Goal: Task Accomplishment & Management: Complete application form

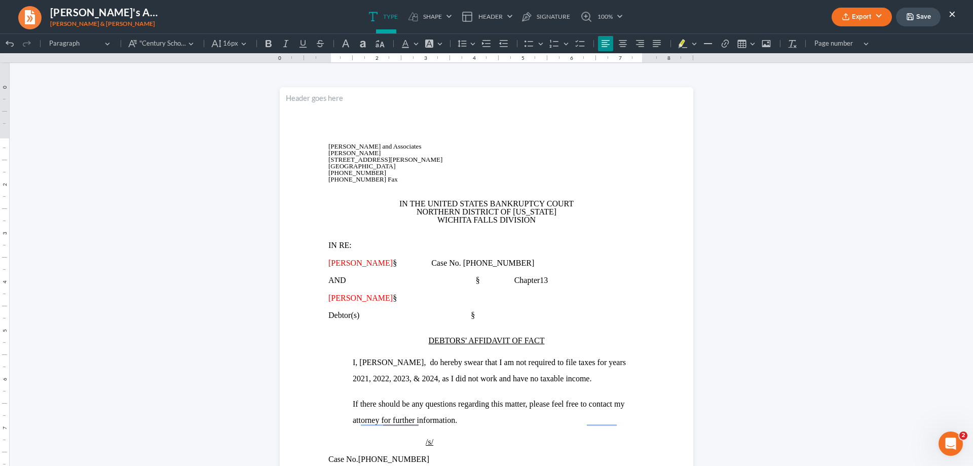
scroll to position [101, 0]
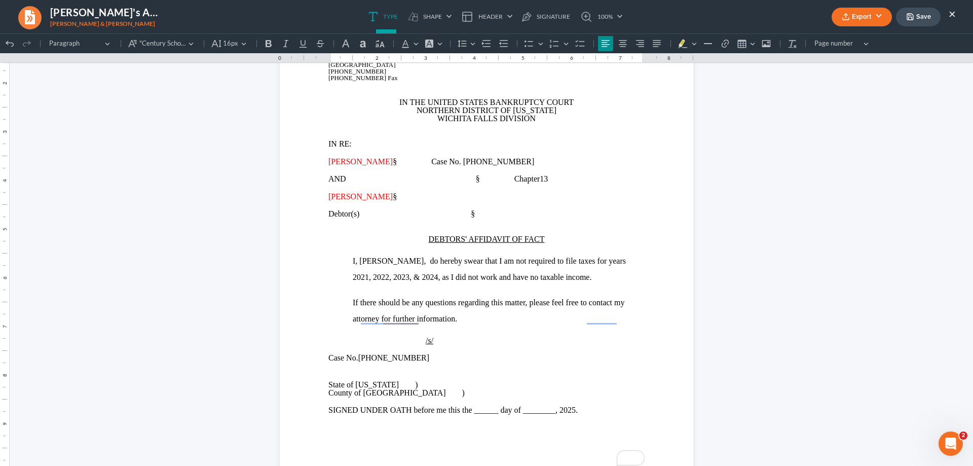
click at [921, 14] on button "Save" at bounding box center [918, 17] width 45 height 19
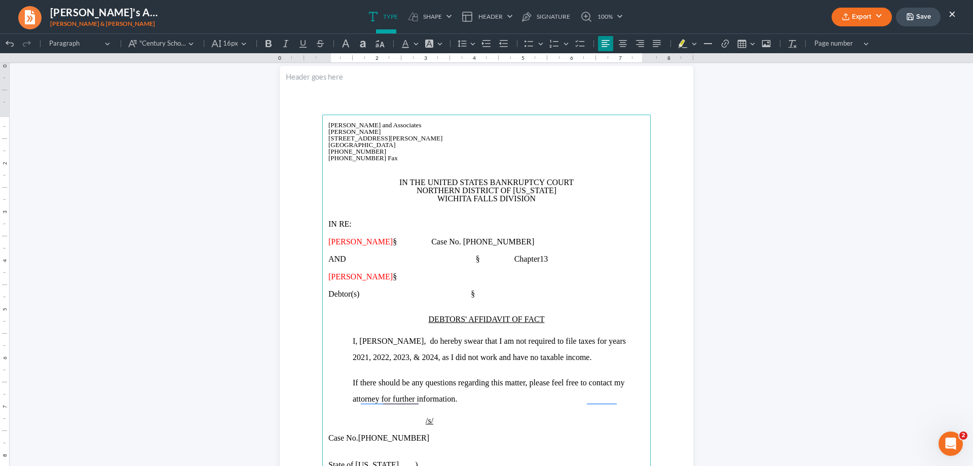
scroll to position [0, 0]
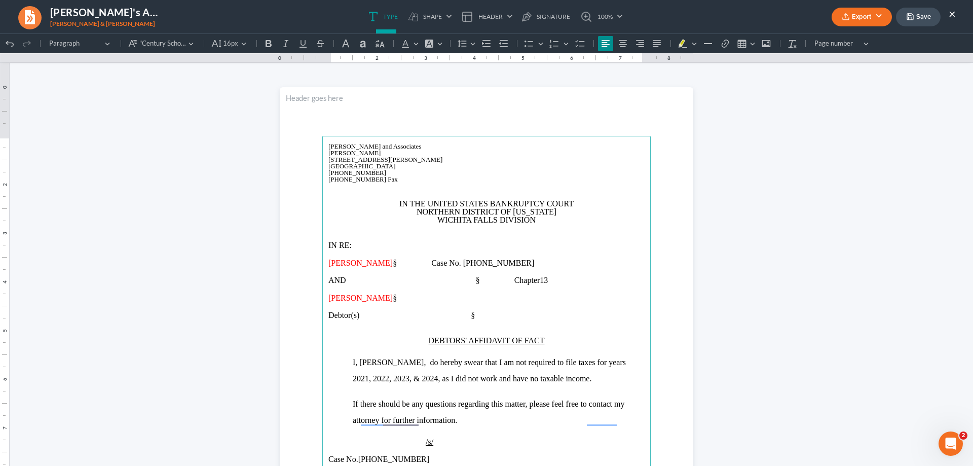
click at [376, 233] on p "Rich Text Editor, page-0-main" at bounding box center [486, 228] width 316 height 9
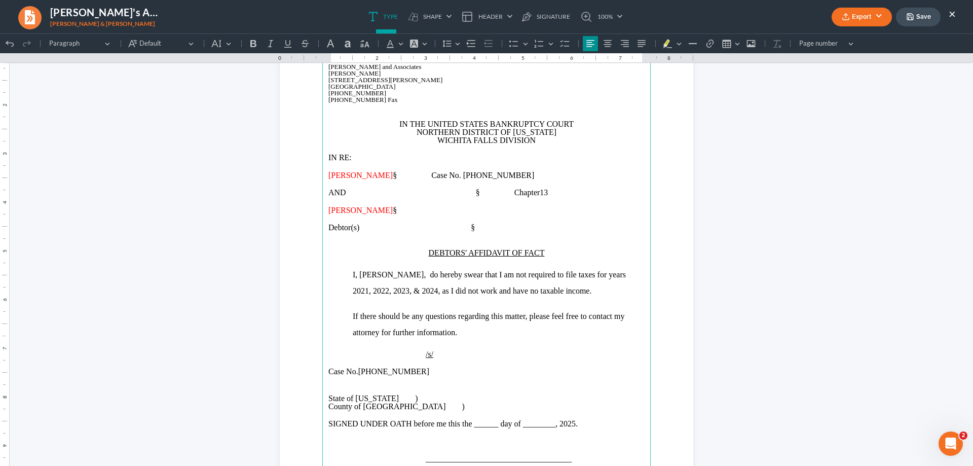
scroll to position [101, 0]
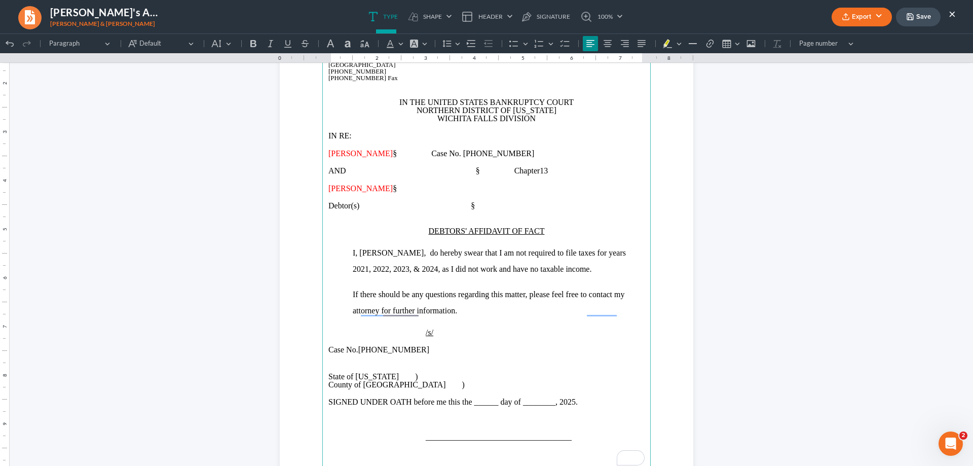
click at [457, 217] on p "Rich Text Editor, page-0-main" at bounding box center [486, 214] width 316 height 9
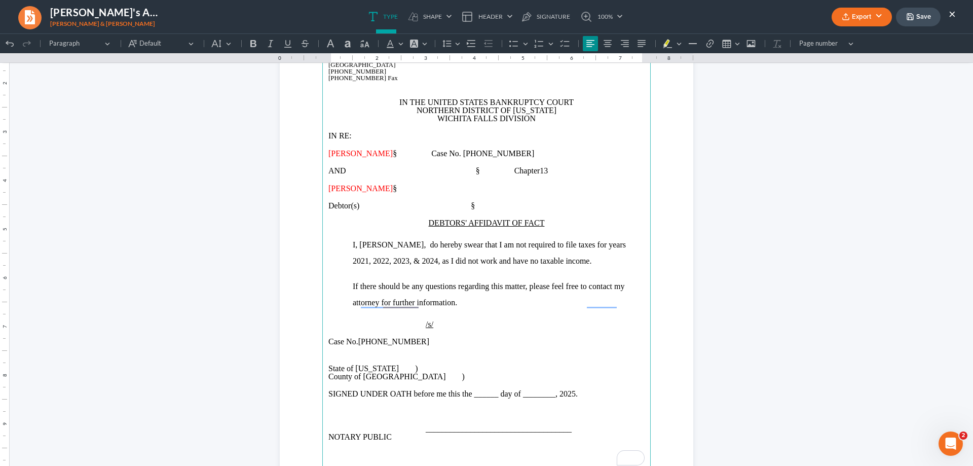
scroll to position [203, 0]
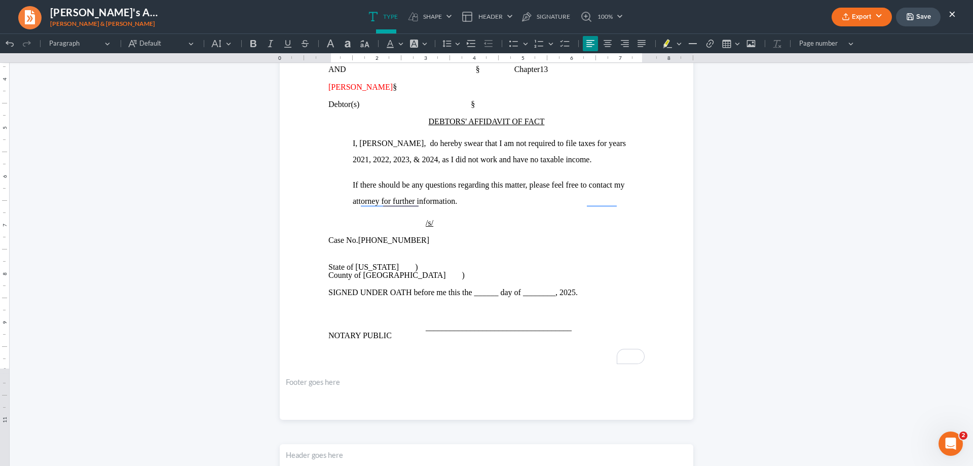
click at [861, 16] on button "Export" at bounding box center [862, 17] width 60 height 19
click at [835, 44] on link "PDF" at bounding box center [861, 40] width 79 height 17
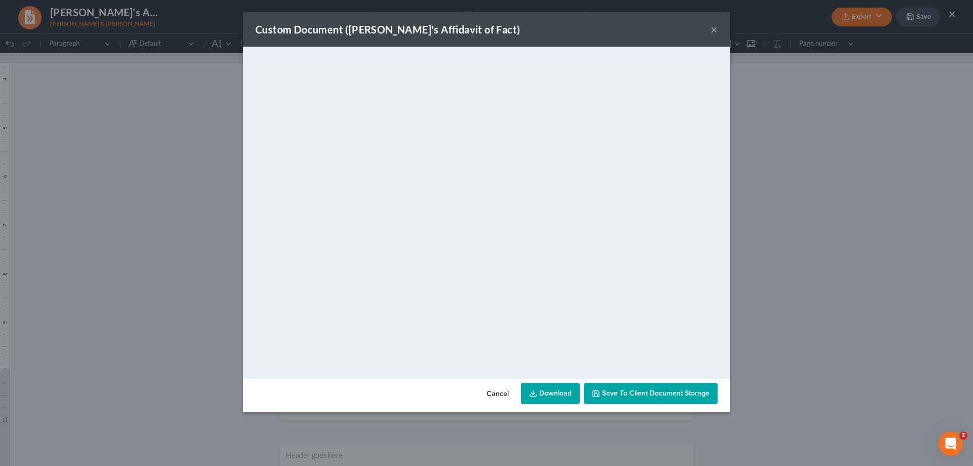
click at [562, 397] on link "Download" at bounding box center [550, 393] width 59 height 21
click at [713, 26] on button "×" at bounding box center [714, 29] width 7 height 12
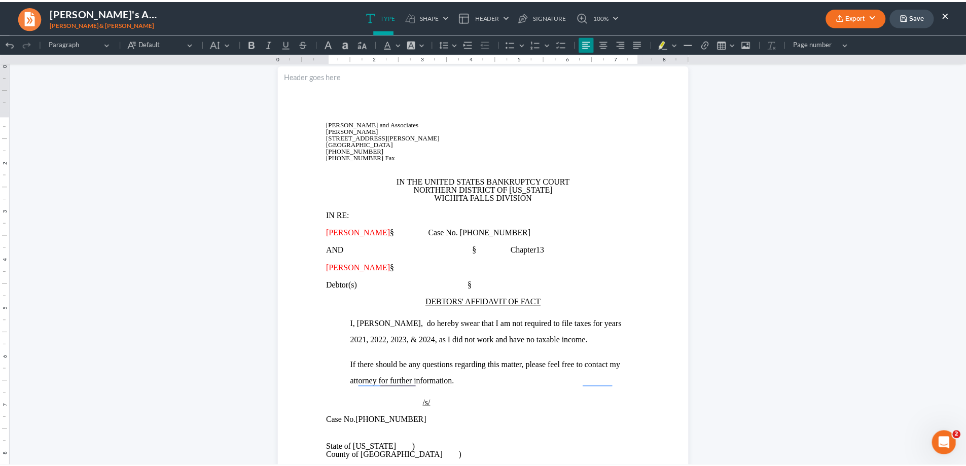
scroll to position [0, 0]
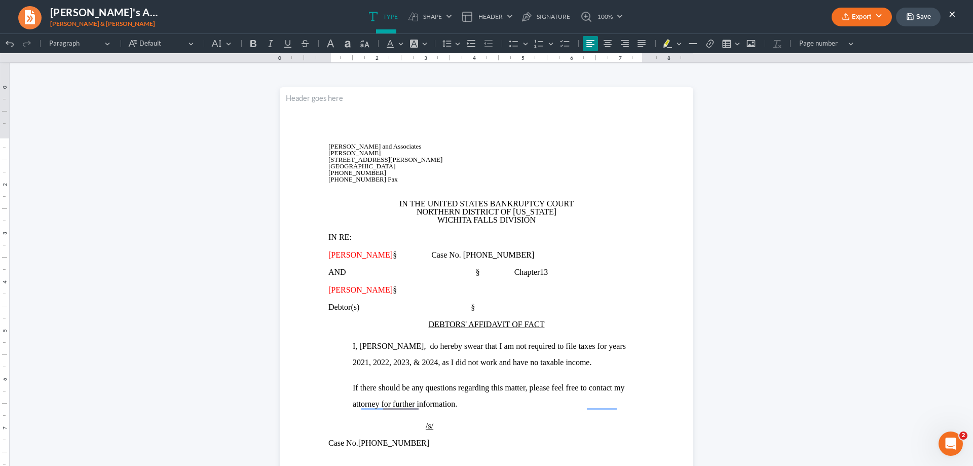
click at [907, 16] on icon "button" at bounding box center [910, 17] width 8 height 8
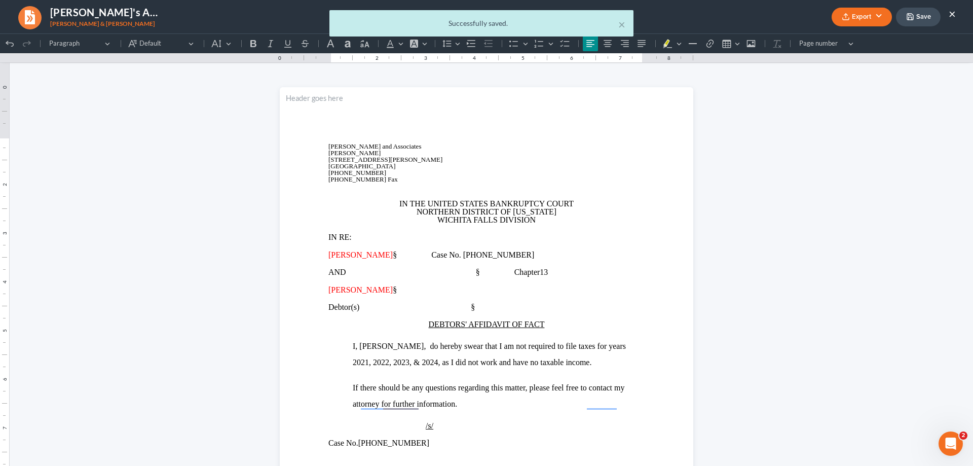
click at [956, 12] on div "× Successfully saved." at bounding box center [481, 25] width 973 height 31
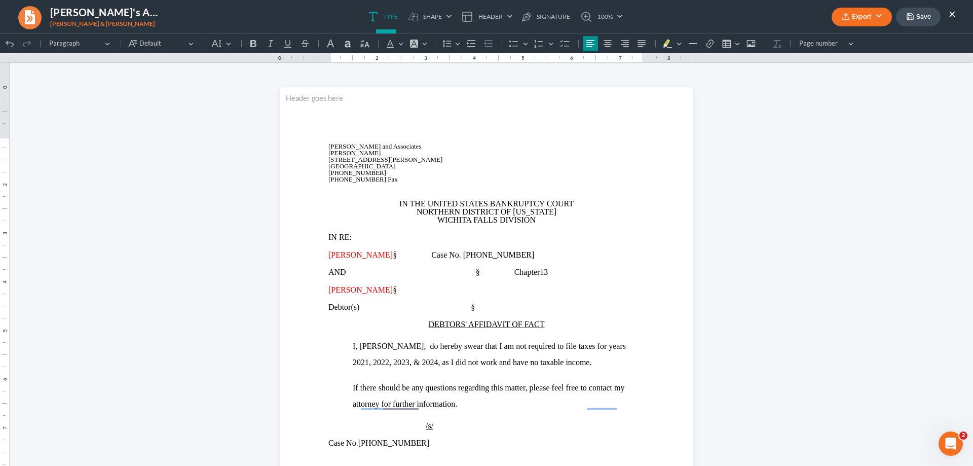
click at [953, 12] on button "×" at bounding box center [952, 14] width 7 height 12
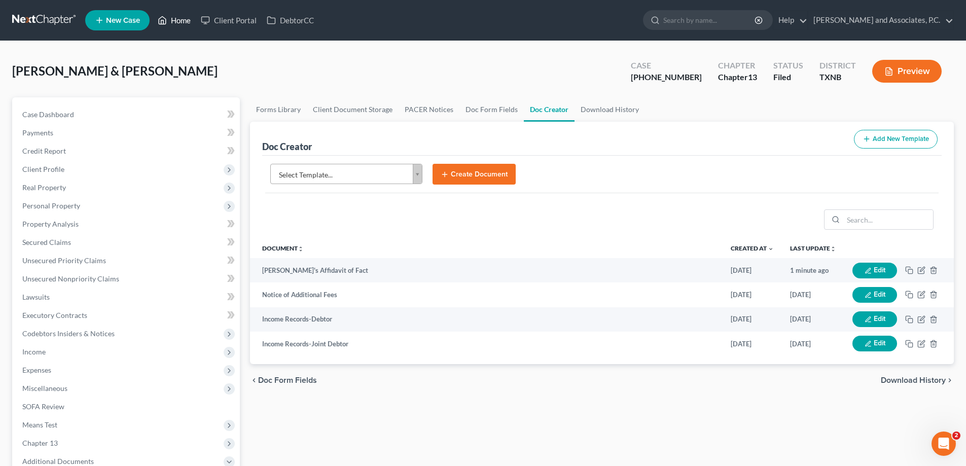
click at [177, 20] on link "Home" at bounding box center [174, 20] width 43 height 18
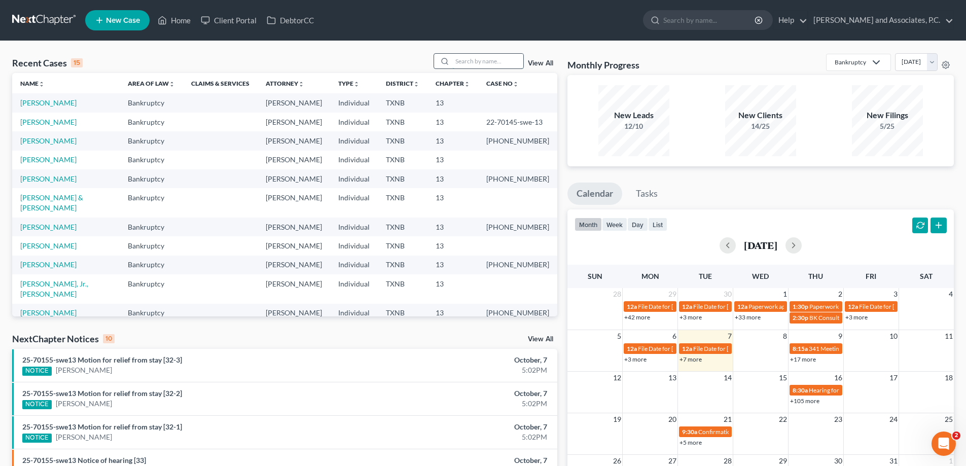
click at [481, 61] on input "search" at bounding box center [487, 61] width 71 height 15
type input "[PERSON_NAME]"
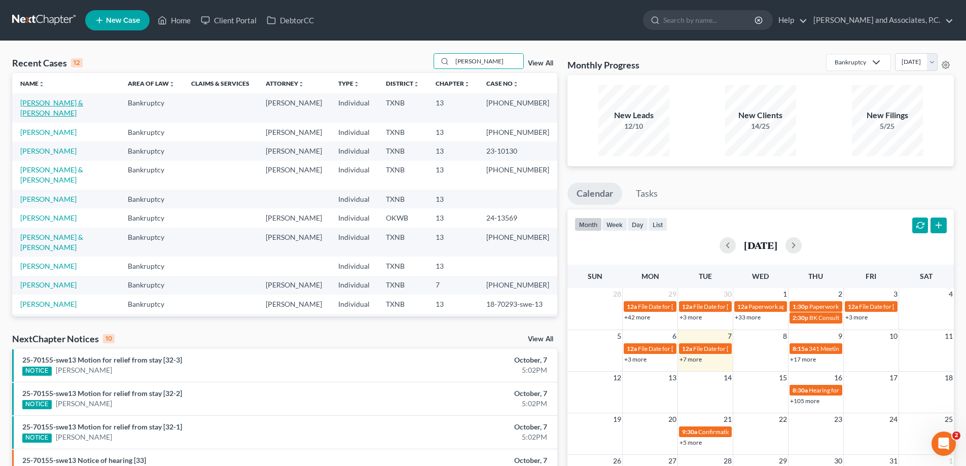
click at [61, 104] on link "[PERSON_NAME] & [PERSON_NAME]" at bounding box center [51, 107] width 63 height 19
select select "5"
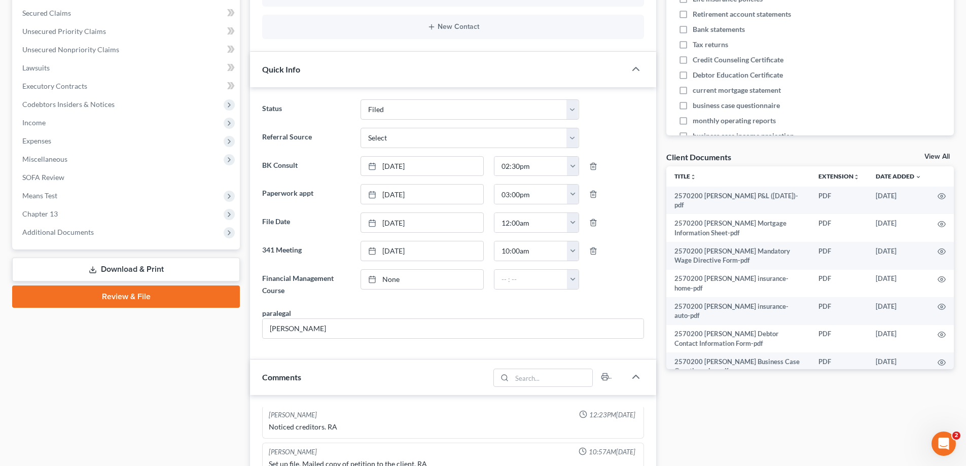
scroll to position [321, 0]
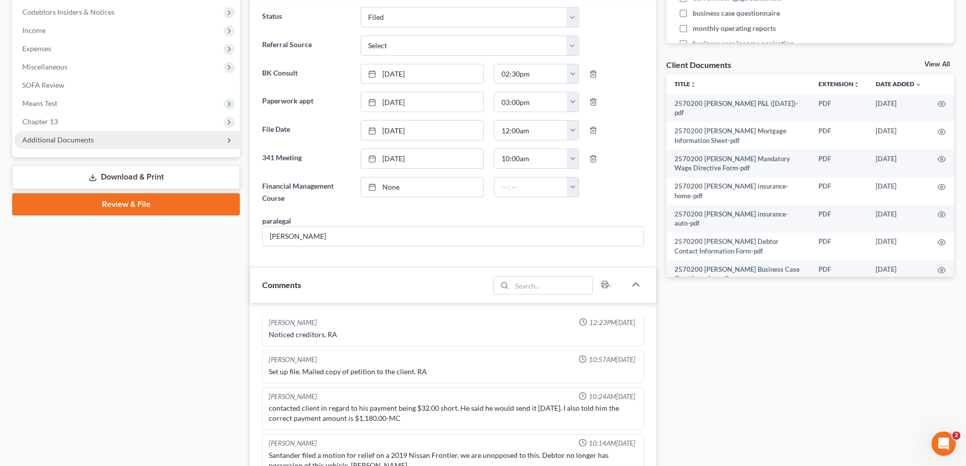
click at [91, 135] on span "Additional Documents" at bounding box center [57, 139] width 71 height 9
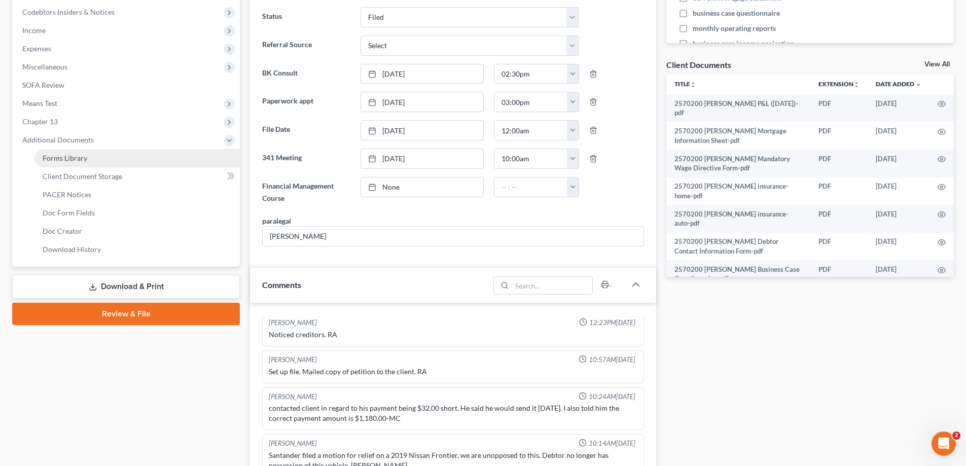
click at [84, 162] on link "Forms Library" at bounding box center [136, 158] width 205 height 18
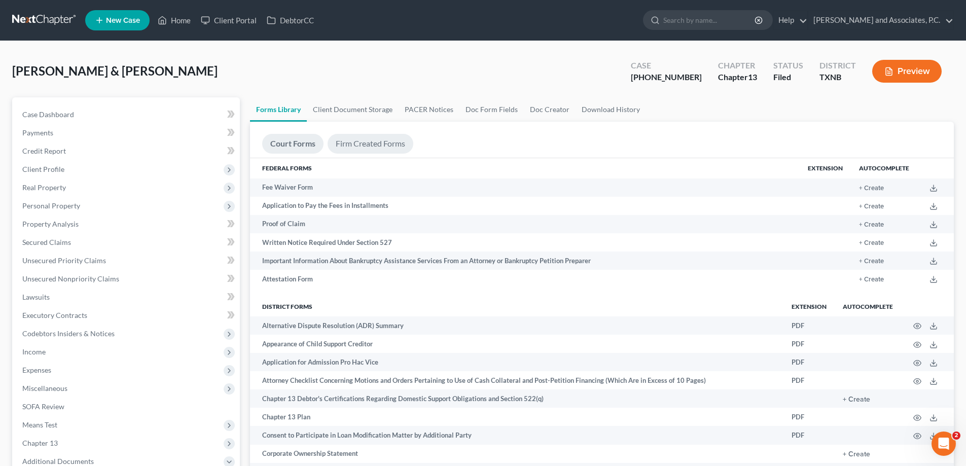
click at [383, 144] on link "Firm Created Forms" at bounding box center [370, 144] width 86 height 20
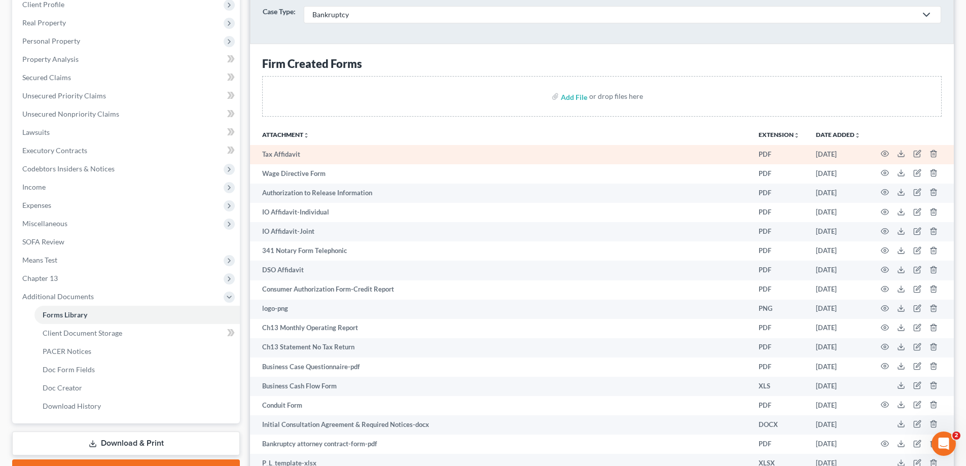
scroll to position [203, 0]
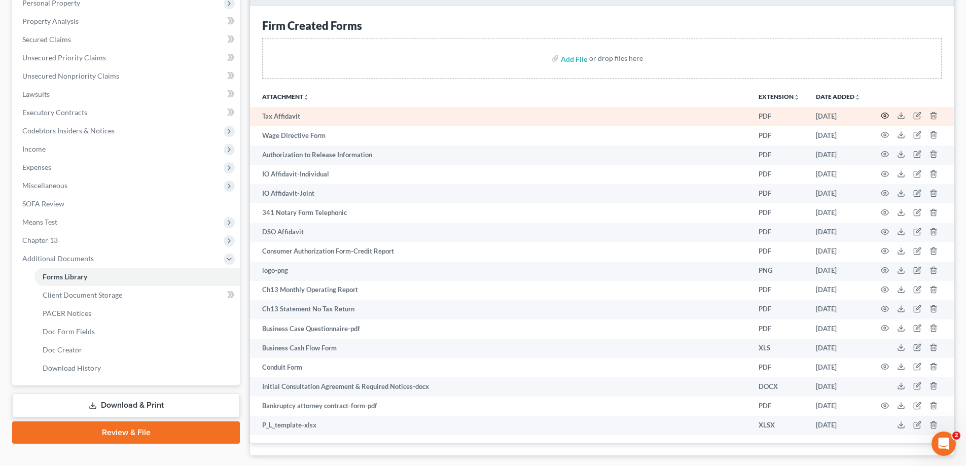
click at [884, 118] on icon "button" at bounding box center [885, 116] width 8 height 6
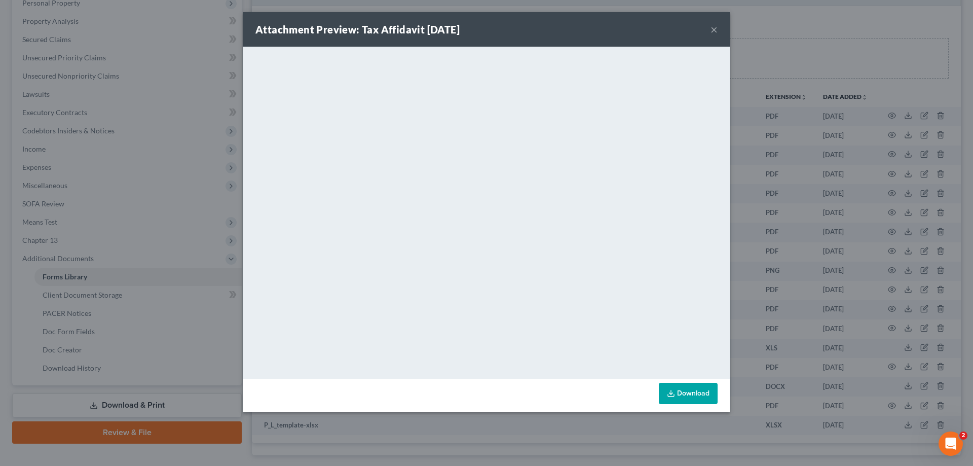
click at [686, 387] on link "Download" at bounding box center [688, 393] width 59 height 21
click at [716, 27] on button "×" at bounding box center [714, 29] width 7 height 12
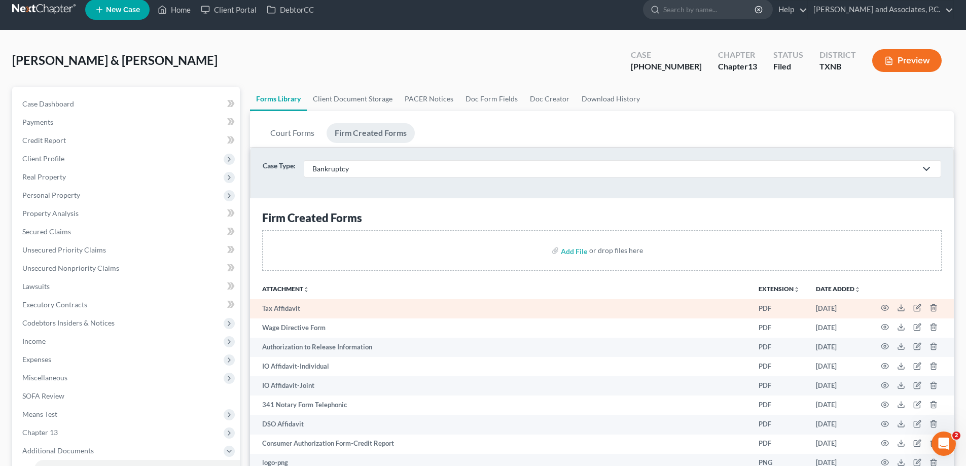
scroll to position [0, 0]
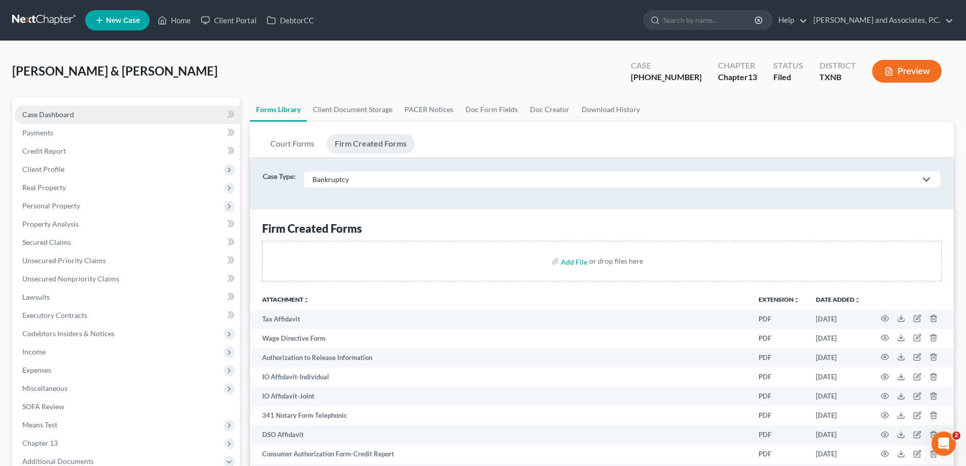
click at [75, 116] on link "Case Dashboard" at bounding box center [127, 114] width 226 height 18
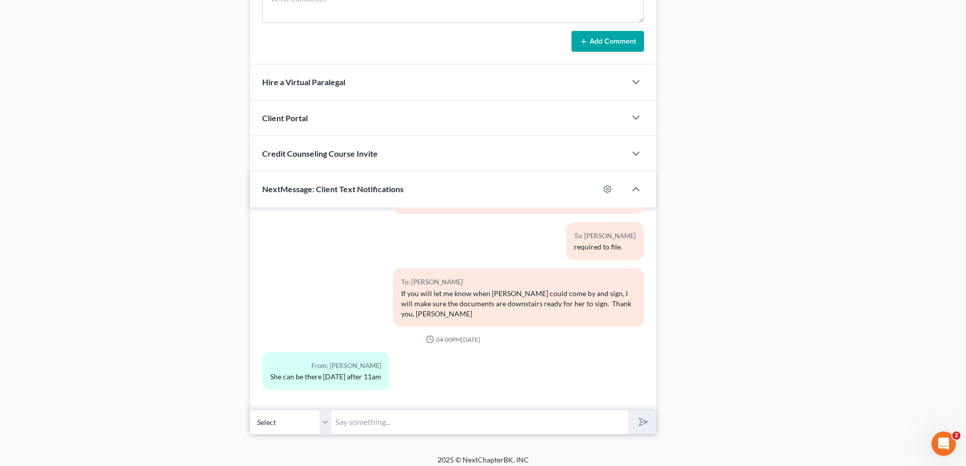
scroll to position [828, 0]
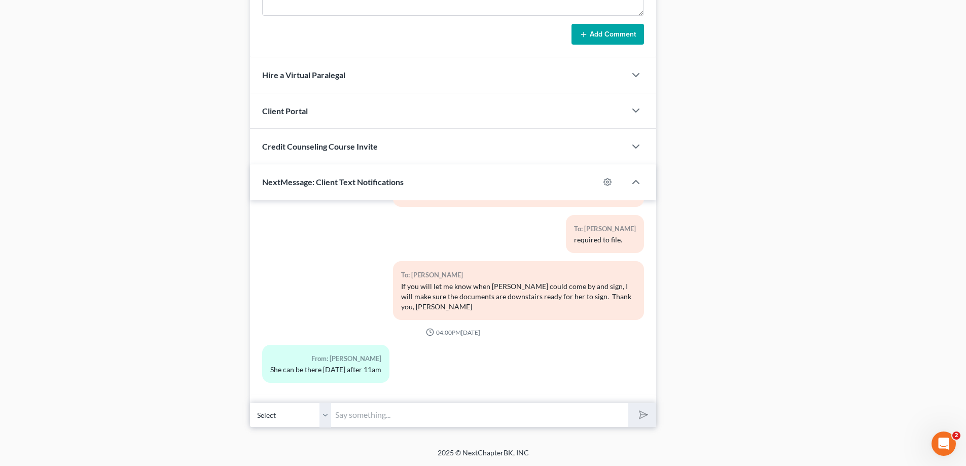
click at [425, 418] on input "text" at bounding box center [479, 414] width 297 height 25
type input "Thank you very much!"
click at [628, 403] on button "submit" at bounding box center [642, 415] width 28 height 24
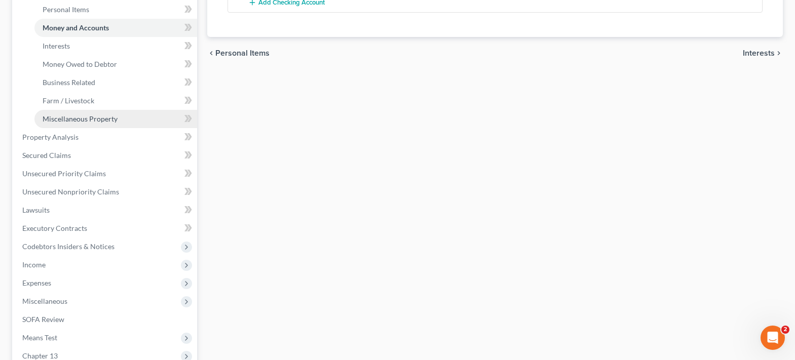
scroll to position [304, 0]
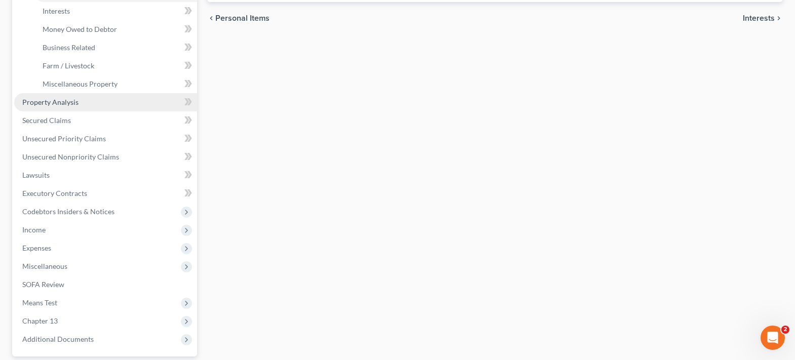
click at [78, 100] on link "Property Analysis" at bounding box center [105, 102] width 183 height 18
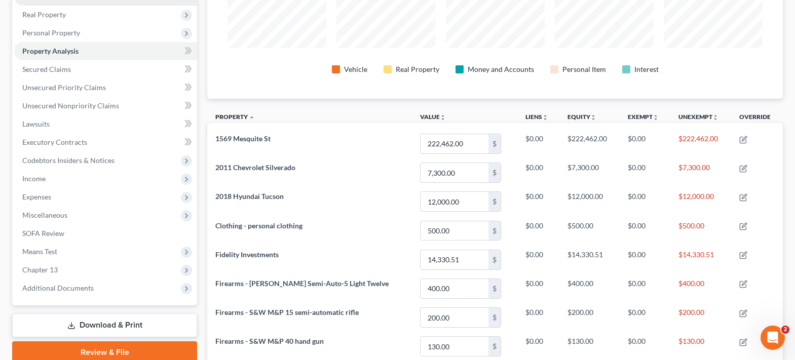
scroll to position [101, 0]
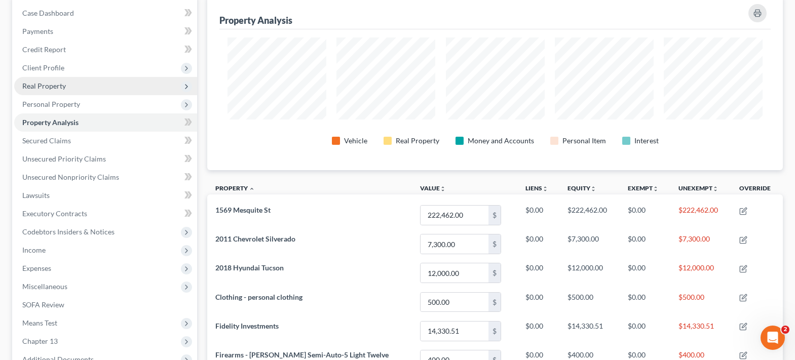
click at [58, 90] on span "Real Property" at bounding box center [105, 86] width 183 height 18
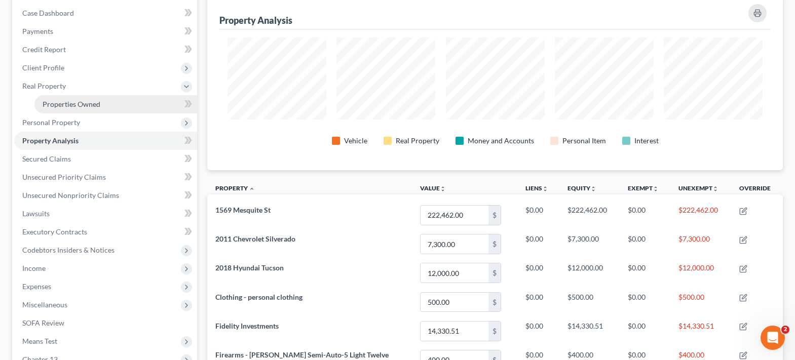
click at [61, 100] on span "Properties Owned" at bounding box center [72, 104] width 58 height 9
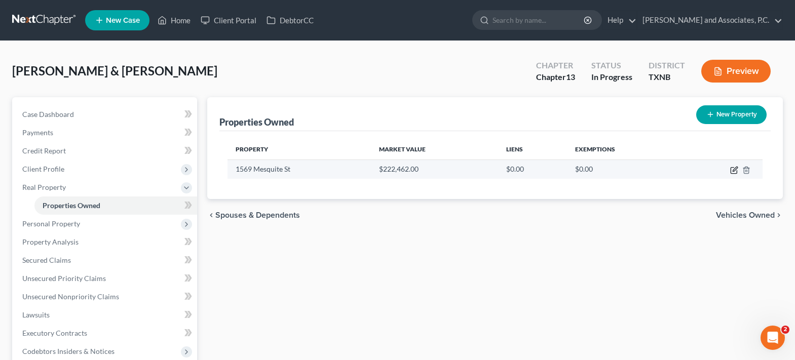
click at [732, 169] on icon "button" at bounding box center [734, 170] width 8 height 8
select select "45"
select select "242"
select select "0"
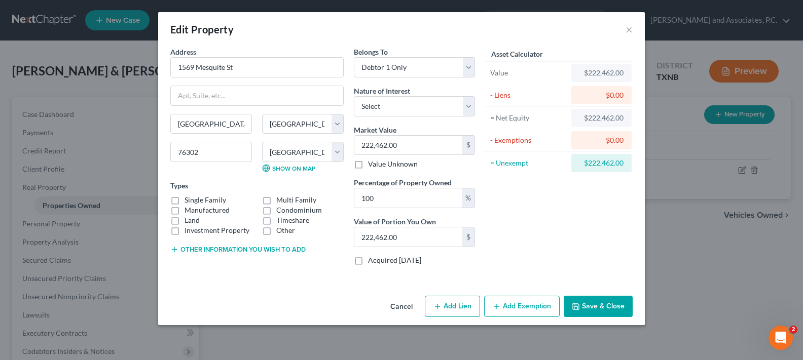
click at [509, 305] on button "Add Exemption" at bounding box center [522, 306] width 76 height 21
select select "2"
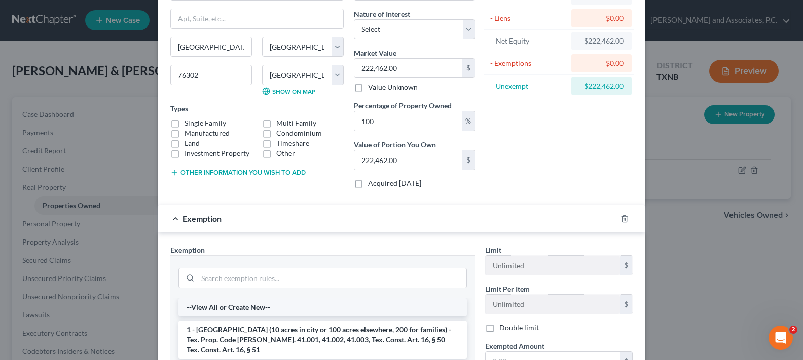
scroll to position [101, 0]
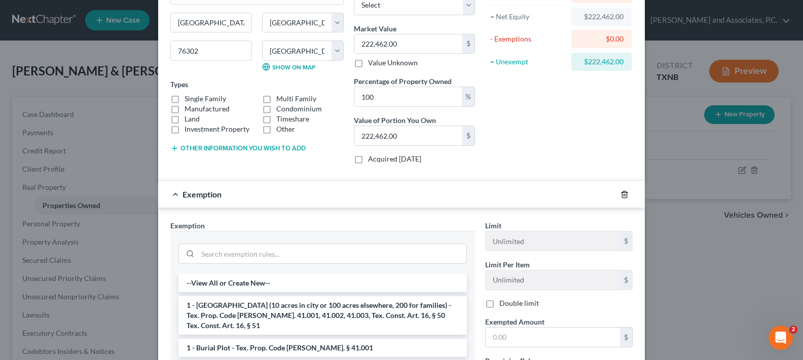
drag, startPoint x: 622, startPoint y: 195, endPoint x: 461, endPoint y: 248, distance: 169.9
click at [622, 195] on icon "button" at bounding box center [624, 195] width 8 height 8
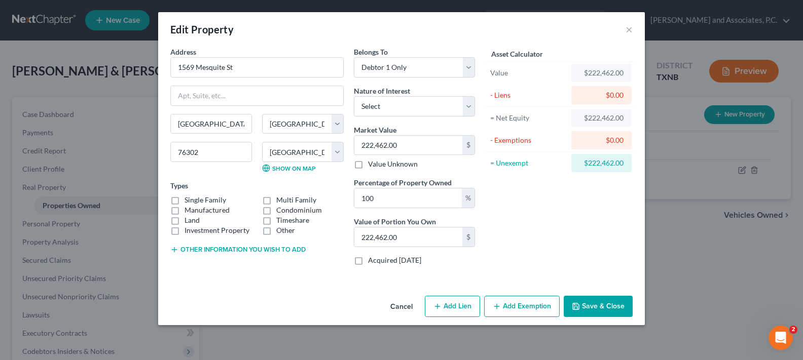
scroll to position [0, 0]
click at [439, 311] on button "Add Lien" at bounding box center [452, 306] width 55 height 21
select select "0"
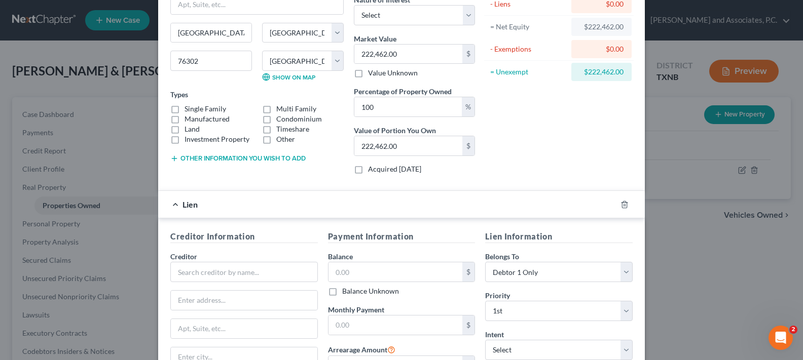
scroll to position [203, 0]
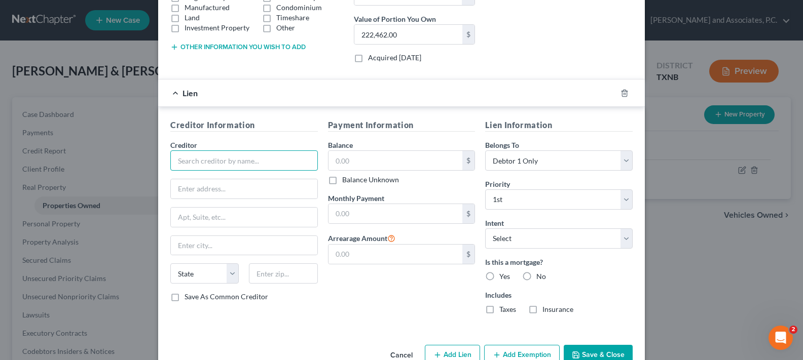
click at [233, 165] on input "text" at bounding box center [243, 161] width 147 height 20
click at [243, 177] on div "Wichita County Tax Assessor" at bounding box center [230, 178] width 105 height 10
type input "Wichita County Tax Assessor"
type input "600 Scott Street, Suite 103"
type input "Wichita Falls"
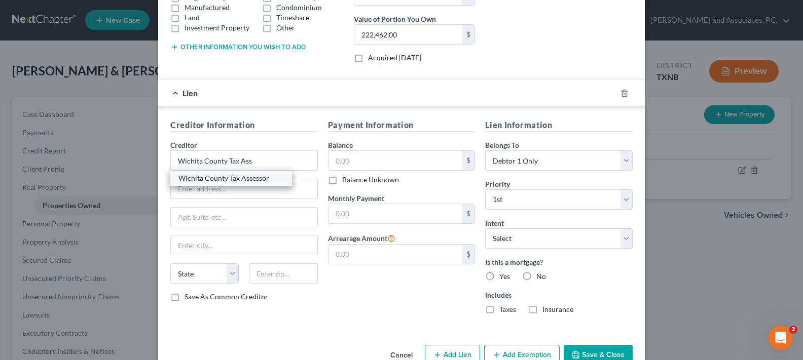
select select "45"
type input "76301"
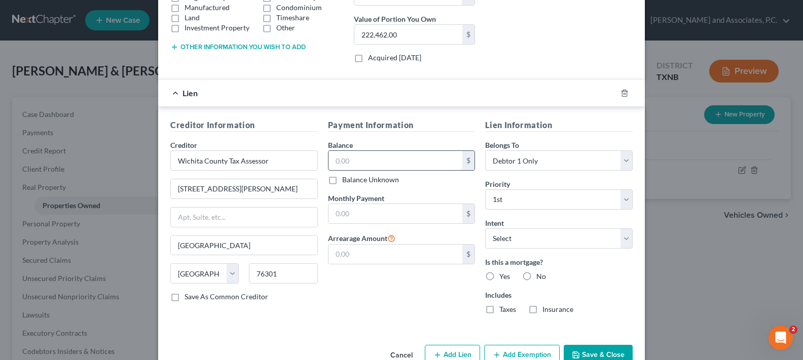
click at [343, 156] on input "text" at bounding box center [395, 160] width 134 height 19
type input "2,222.32"
click at [536, 277] on label "No" at bounding box center [541, 277] width 10 height 10
click at [540, 277] on input "No" at bounding box center [543, 275] width 7 height 7
radio input "true"
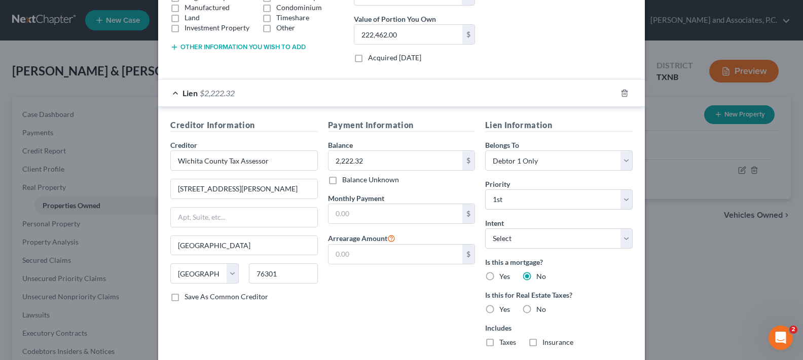
click at [499, 309] on label "Yes" at bounding box center [504, 310] width 11 height 10
click at [503, 309] on input "Yes" at bounding box center [506, 308] width 7 height 7
radio input "true"
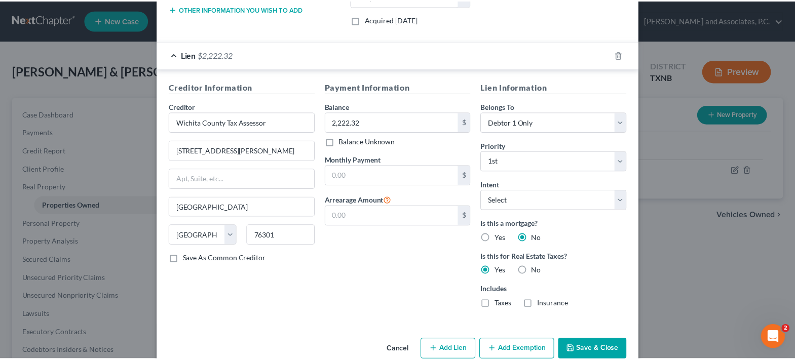
scroll to position [262, 0]
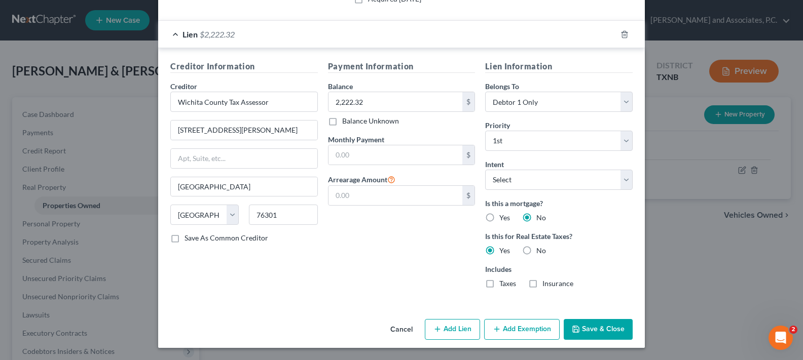
click at [588, 324] on button "Save & Close" at bounding box center [598, 329] width 69 height 21
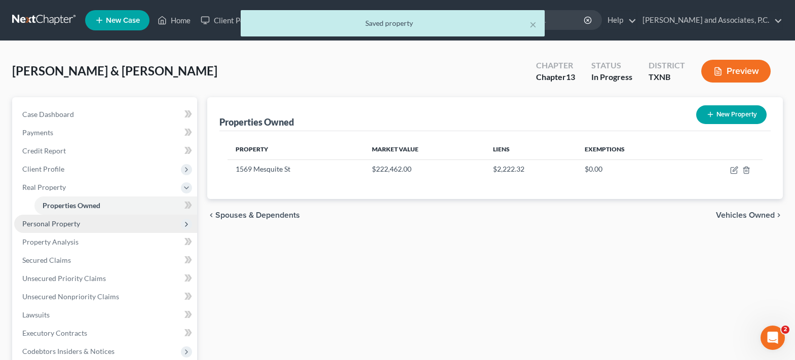
click at [81, 227] on span "Personal Property" at bounding box center [105, 224] width 183 height 18
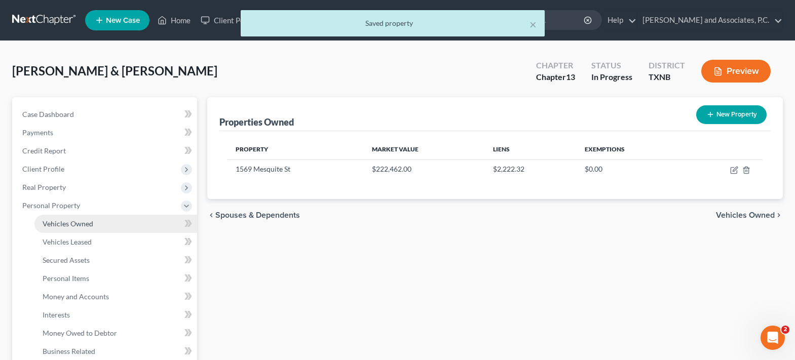
click at [81, 226] on span "Vehicles Owned" at bounding box center [68, 223] width 51 height 9
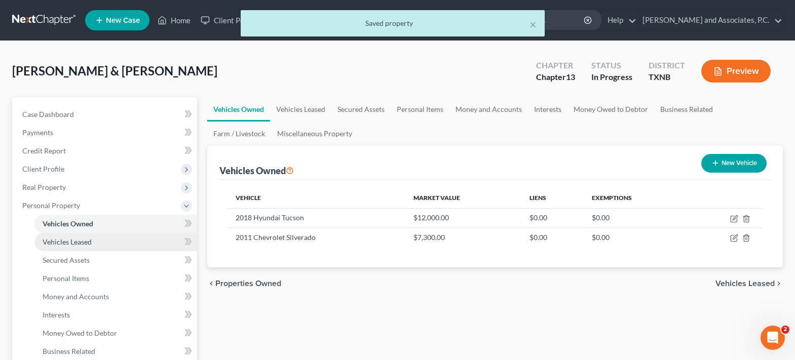
click at [61, 244] on span "Vehicles Leased" at bounding box center [67, 242] width 49 height 9
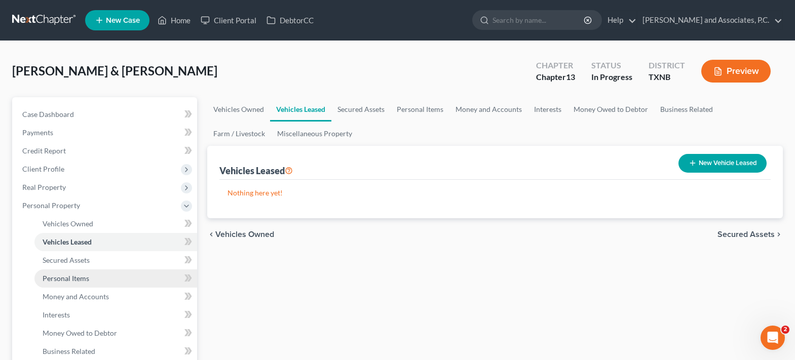
click at [75, 280] on span "Personal Items" at bounding box center [66, 278] width 47 height 9
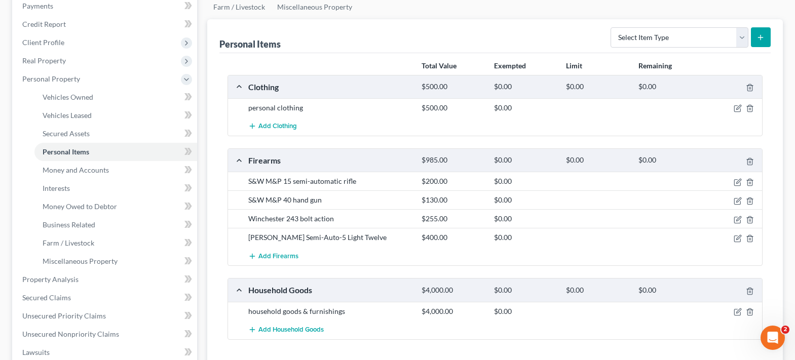
scroll to position [203, 0]
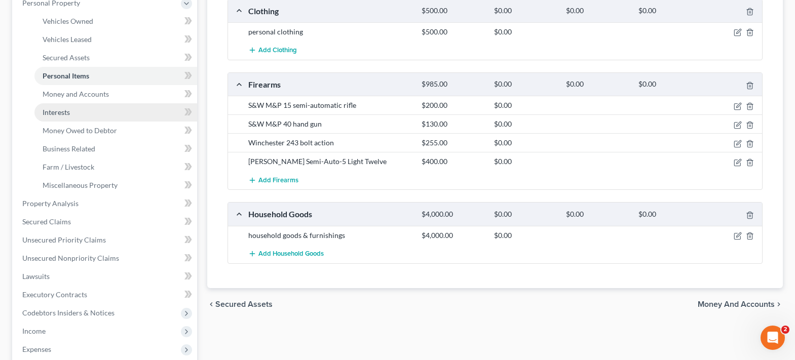
click at [71, 118] on link "Interests" at bounding box center [115, 112] width 163 height 18
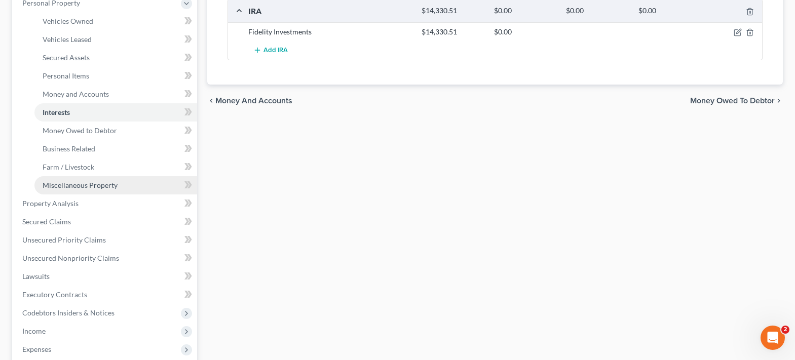
scroll to position [397, 0]
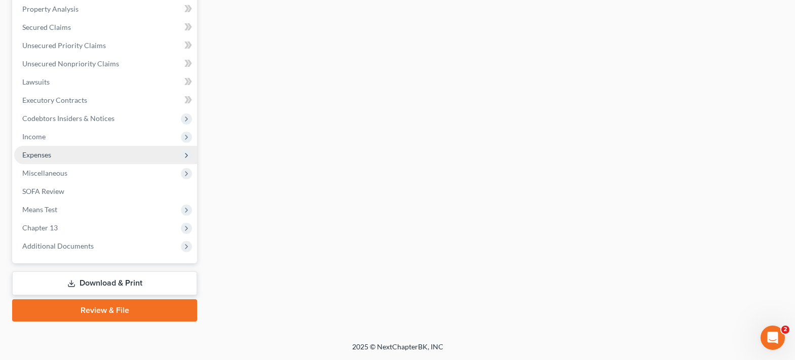
click at [67, 156] on span "Expenses" at bounding box center [105, 155] width 183 height 18
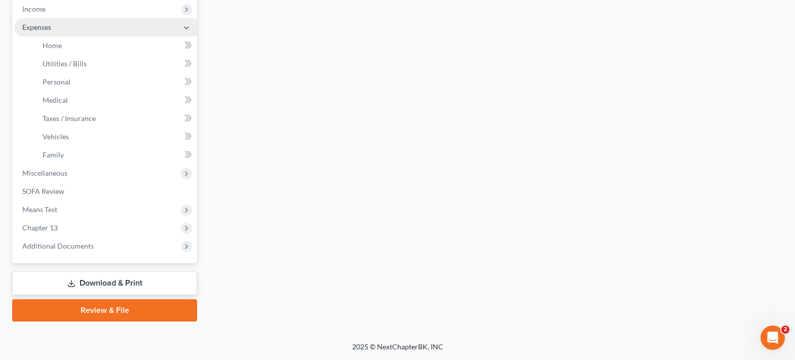
scroll to position [215, 0]
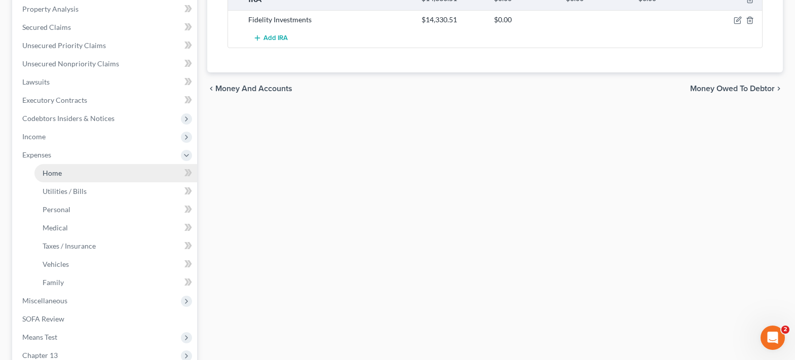
click at [70, 176] on link "Home" at bounding box center [115, 173] width 163 height 18
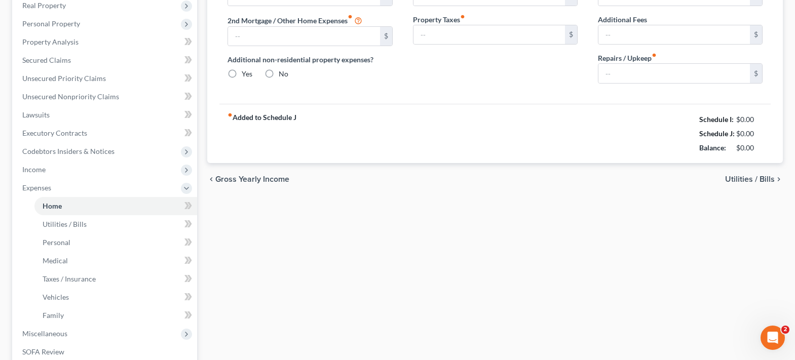
type input "0.00"
radio input "true"
type input "0.00"
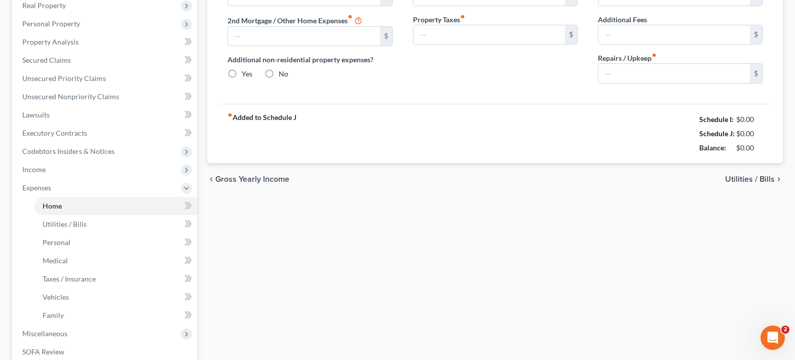
type input "0.00"
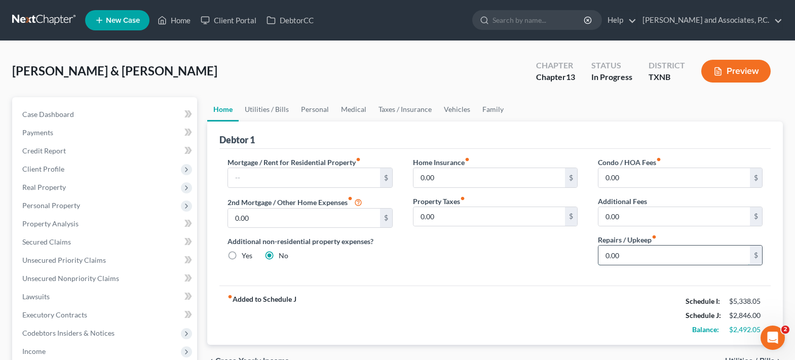
click at [645, 253] on input "0.00" at bounding box center [675, 255] width 152 height 19
type input "100.00"
click at [487, 218] on input "0.00" at bounding box center [490, 216] width 152 height 19
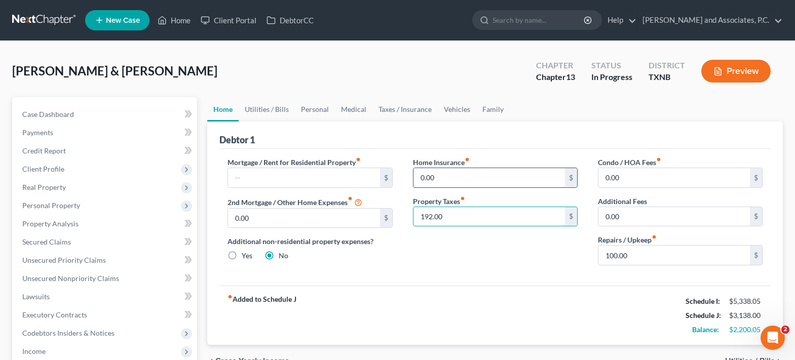
type input "192.00"
click at [441, 170] on input "0.00" at bounding box center [490, 177] width 152 height 19
type input "260.00"
click at [315, 109] on link "Personal" at bounding box center [315, 109] width 40 height 24
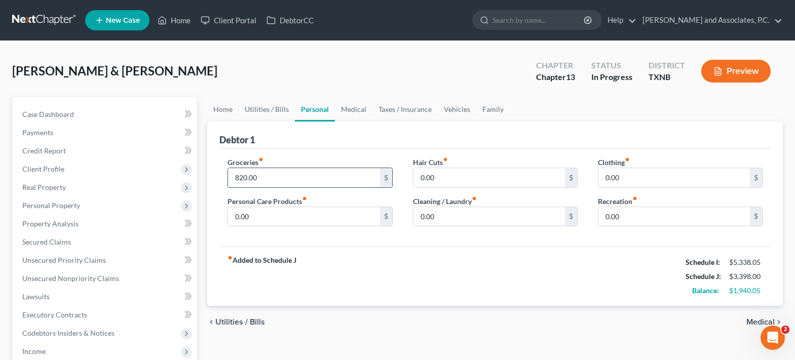
click at [289, 173] on input "820.00" at bounding box center [304, 177] width 152 height 19
click at [450, 225] on input "0.00" at bounding box center [490, 216] width 152 height 19
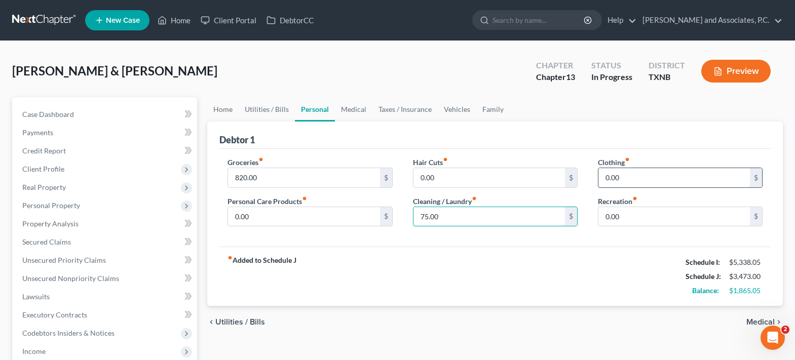
type input "75.00"
click at [644, 172] on input "0.00" at bounding box center [675, 177] width 152 height 19
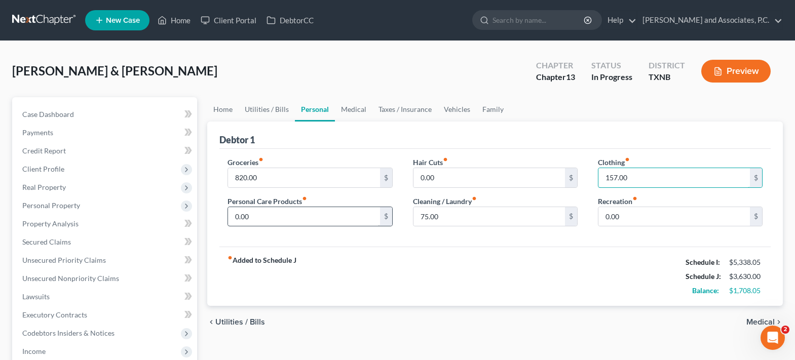
type input "157.00"
click at [282, 221] on input "0.00" at bounding box center [304, 216] width 152 height 19
type input "80.00"
click at [361, 114] on link "Medical" at bounding box center [354, 109] width 38 height 24
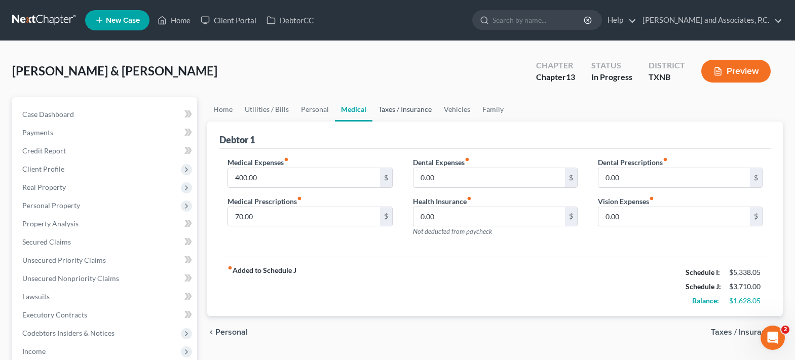
click at [406, 112] on link "Taxes / Insurance" at bounding box center [405, 109] width 65 height 24
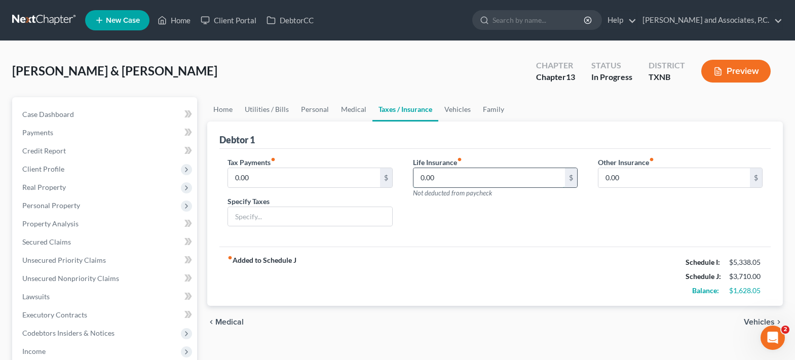
click at [453, 176] on input "0.00" at bounding box center [490, 177] width 152 height 19
click at [661, 176] on input "0.00" at bounding box center [675, 177] width 152 height 19
type input "91.98"
click at [490, 182] on input "0.00" at bounding box center [490, 177] width 152 height 19
click at [469, 183] on input "text" at bounding box center [490, 177] width 152 height 19
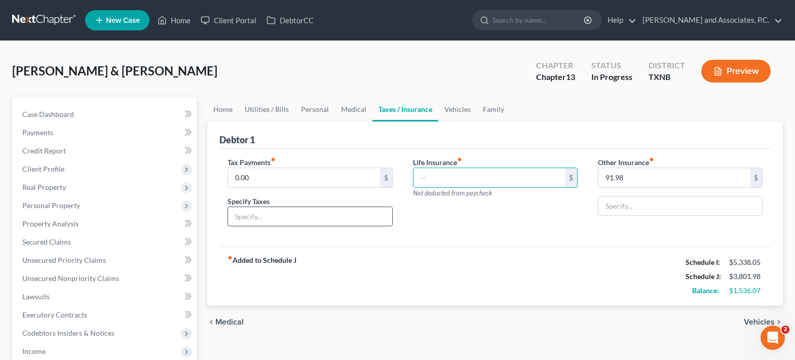
click at [287, 216] on input "text" at bounding box center [310, 216] width 164 height 19
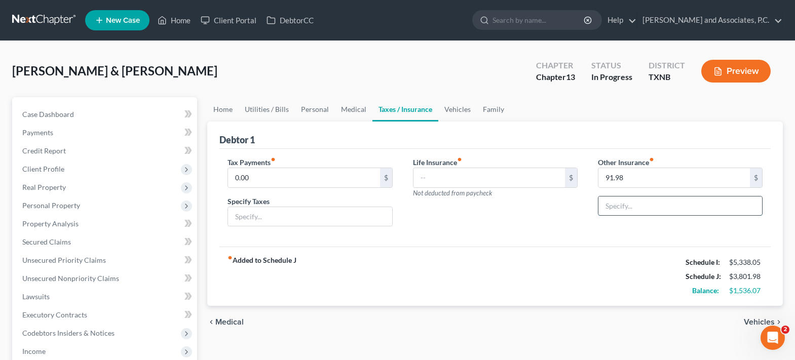
click at [621, 206] on input "text" at bounding box center [681, 206] width 164 height 19
click at [627, 178] on input "91.98" at bounding box center [675, 177] width 152 height 19
click at [628, 202] on input "text" at bounding box center [681, 206] width 164 height 19
type input "D"
type input "dental insurance"
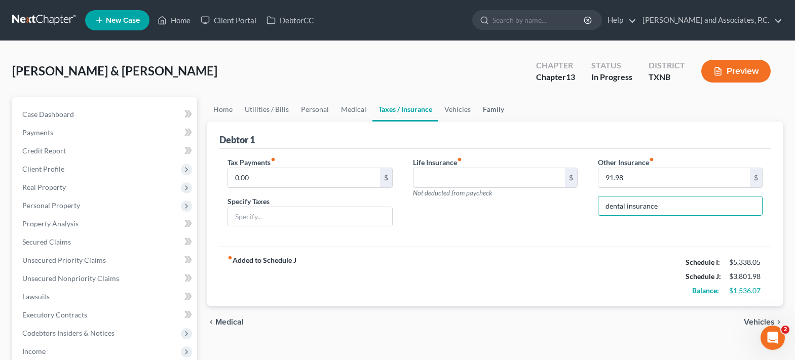
click at [488, 110] on link "Family" at bounding box center [493, 109] width 33 height 24
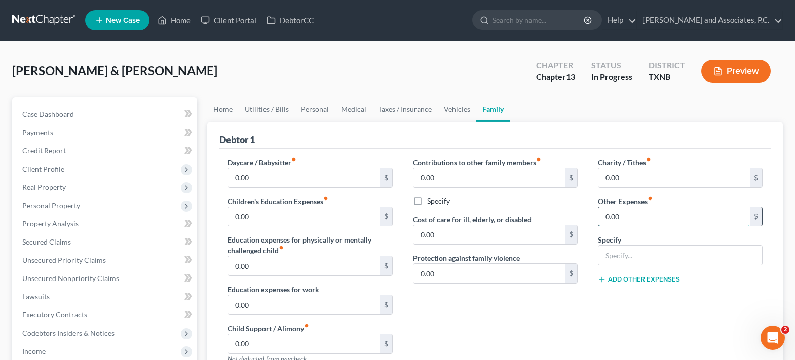
click at [634, 209] on input "0.00" at bounding box center [675, 216] width 152 height 19
type input "6"
type input "64.00"
click at [632, 250] on input "text" at bounding box center [681, 255] width 164 height 19
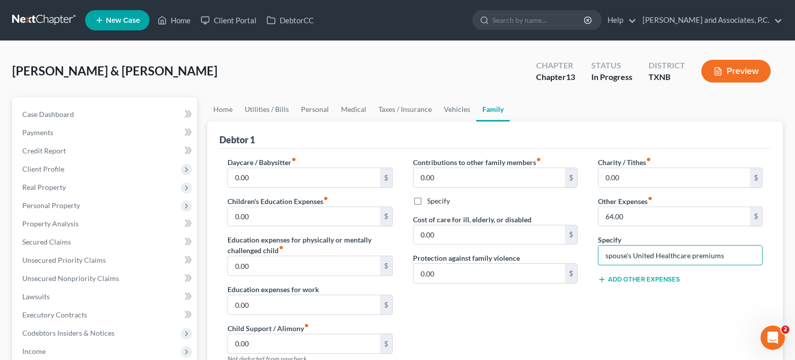
type input "spouse's United Healthcare premiums"
click at [616, 276] on button "Add Other Expenses" at bounding box center [639, 280] width 82 height 8
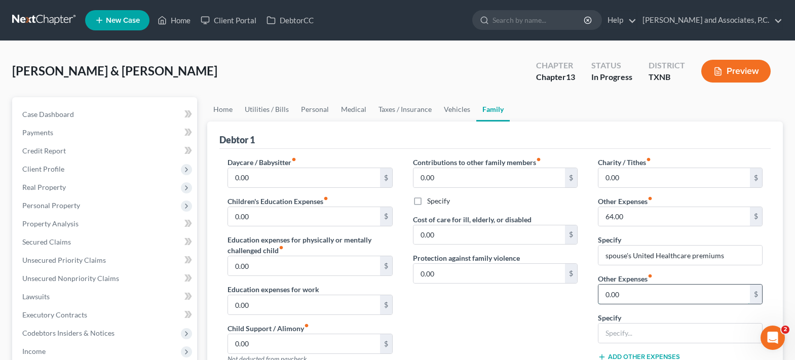
click at [623, 298] on input "0.00" at bounding box center [675, 294] width 152 height 19
type input "247.79"
click at [614, 335] on input "text" at bounding box center [681, 333] width 164 height 19
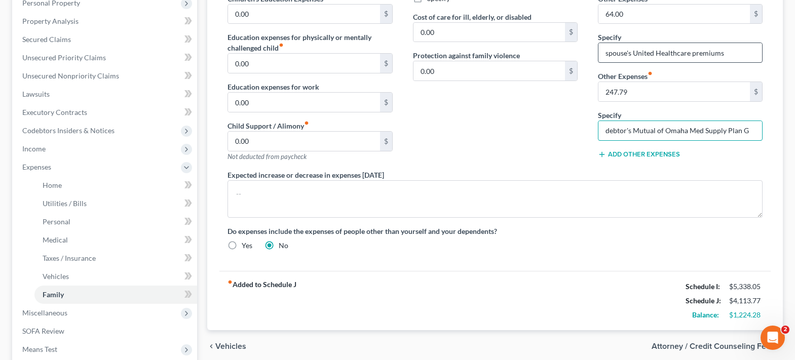
type input "debtor's Mutual of Omaha Med Supply Plan G"
click at [627, 53] on input "spouse's United Healthcare premiums" at bounding box center [681, 52] width 164 height 19
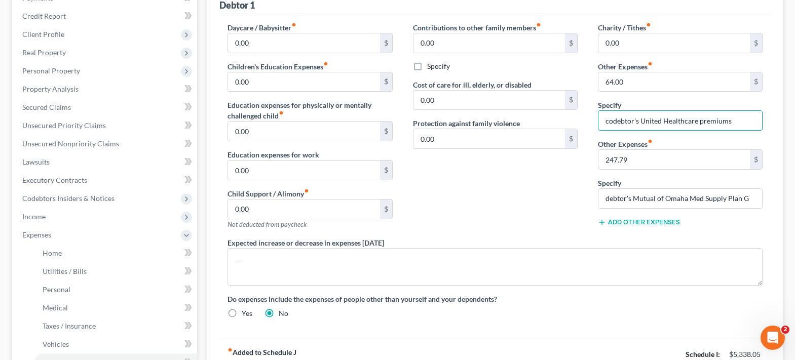
scroll to position [101, 0]
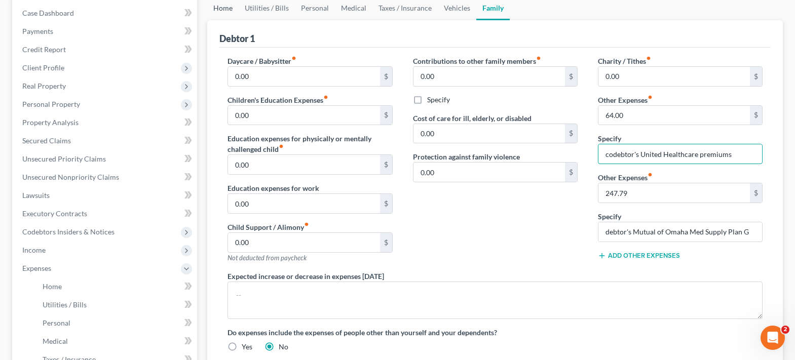
type input "codebtor's United Healthcare premiums"
click at [222, 9] on link "Home" at bounding box center [222, 8] width 31 height 24
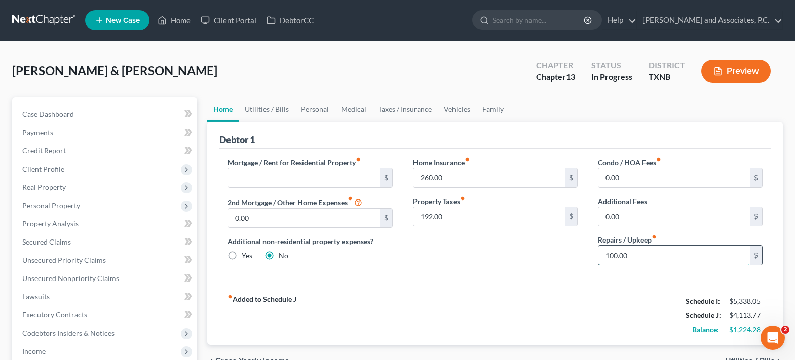
click at [640, 258] on input "100.00" at bounding box center [675, 255] width 152 height 19
type input "200.00"
click at [261, 112] on link "Utilities / Bills" at bounding box center [267, 109] width 56 height 24
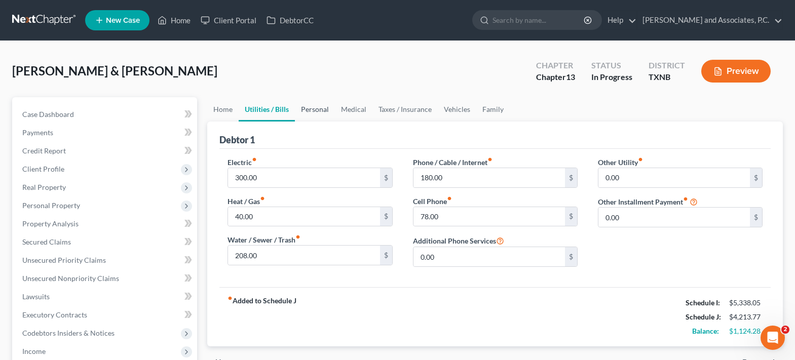
click at [324, 112] on link "Personal" at bounding box center [315, 109] width 40 height 24
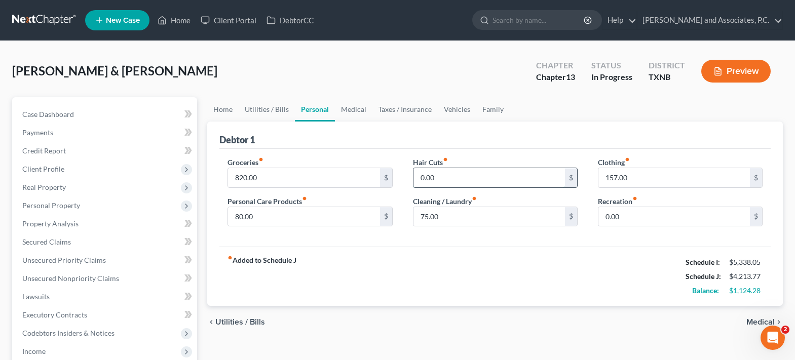
click at [438, 176] on input "0.00" at bounding box center [490, 177] width 152 height 19
type input "25.00"
click at [347, 109] on link "Medical" at bounding box center [354, 109] width 38 height 24
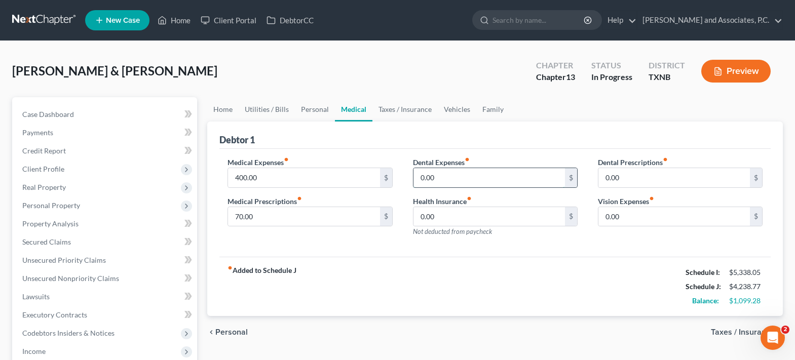
click at [450, 183] on input "0.00" at bounding box center [490, 177] width 152 height 19
type input "50.00"
click at [456, 216] on input "0.00" at bounding box center [490, 216] width 152 height 19
click at [418, 109] on link "Taxes / Insurance" at bounding box center [405, 109] width 65 height 24
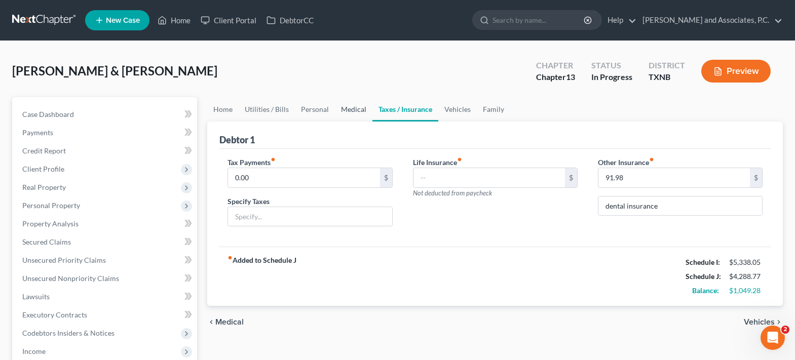
click at [354, 113] on link "Medical" at bounding box center [354, 109] width 38 height 24
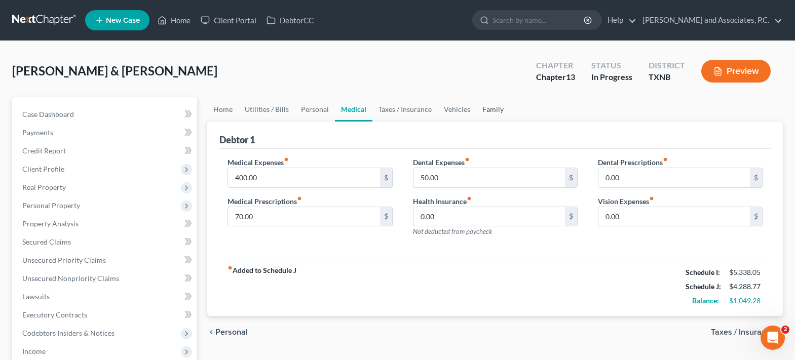
click at [488, 111] on link "Family" at bounding box center [492, 109] width 33 height 24
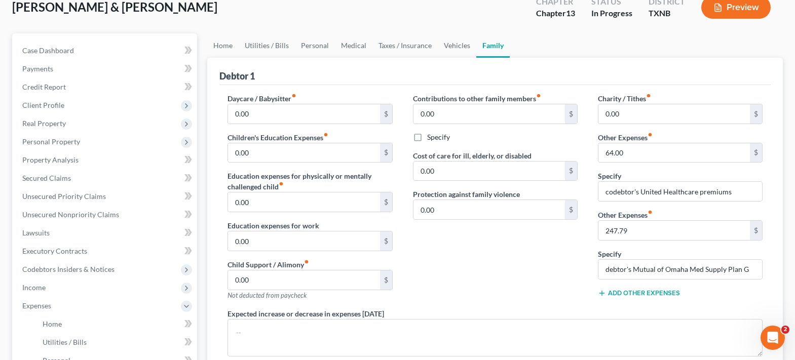
scroll to position [101, 0]
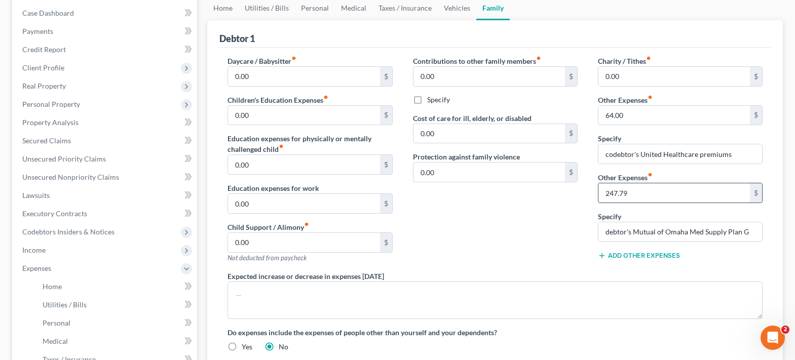
click at [658, 197] on input "247.79" at bounding box center [675, 192] width 152 height 19
click at [324, 12] on link "Personal" at bounding box center [315, 8] width 40 height 24
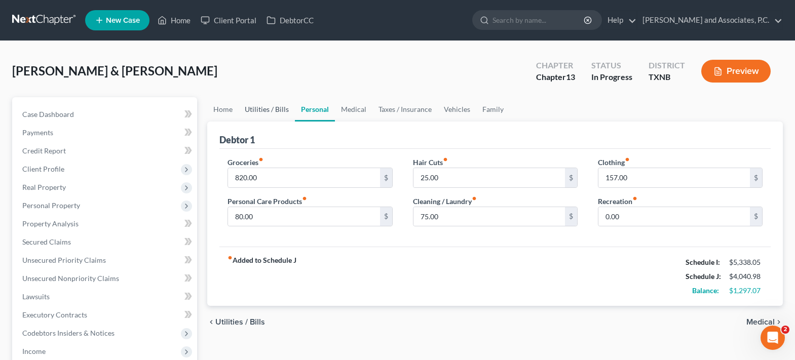
click at [277, 108] on link "Utilities / Bills" at bounding box center [267, 109] width 56 height 24
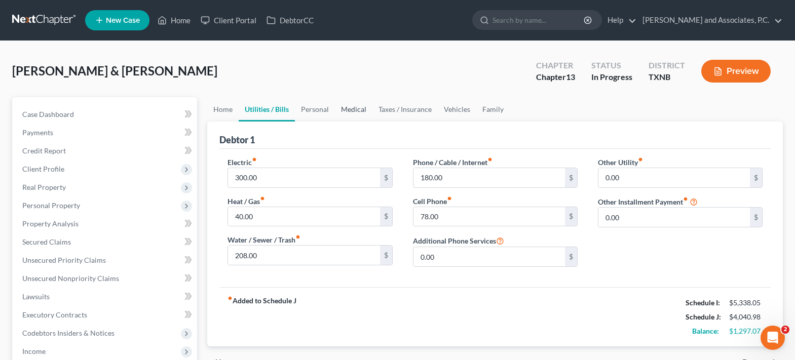
click at [357, 106] on link "Medical" at bounding box center [354, 109] width 38 height 24
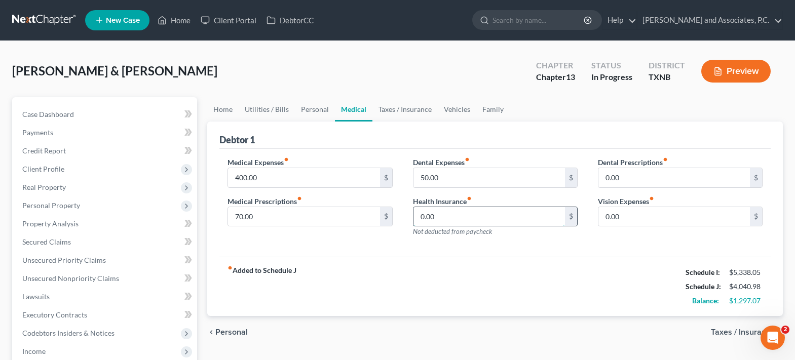
click at [445, 215] on input "0.00" at bounding box center [490, 216] width 152 height 19
type input "247.79"
click at [397, 107] on link "Taxes / Insurance" at bounding box center [405, 109] width 65 height 24
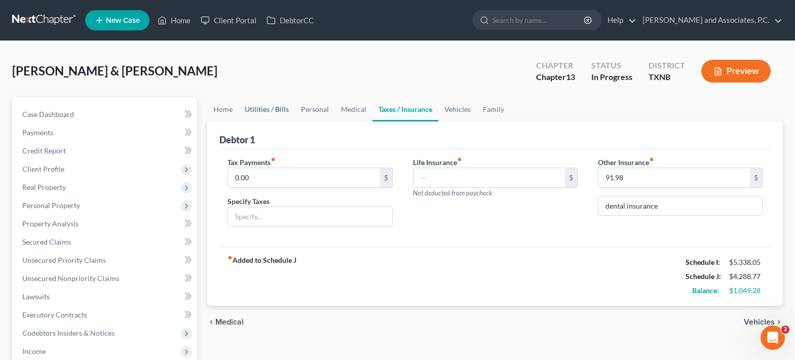
click at [272, 108] on link "Utilities / Bills" at bounding box center [267, 109] width 56 height 24
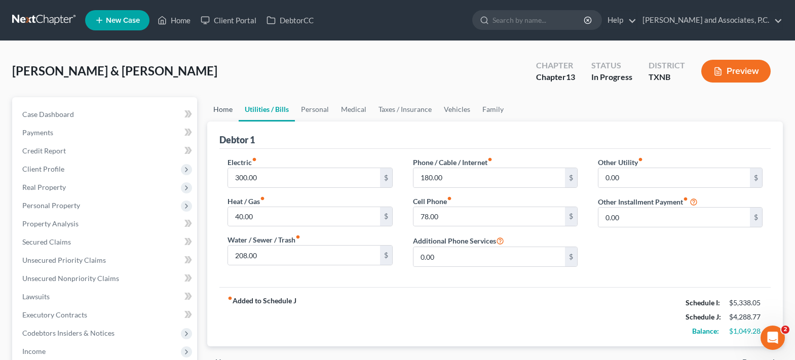
click at [221, 112] on link "Home" at bounding box center [222, 109] width 31 height 24
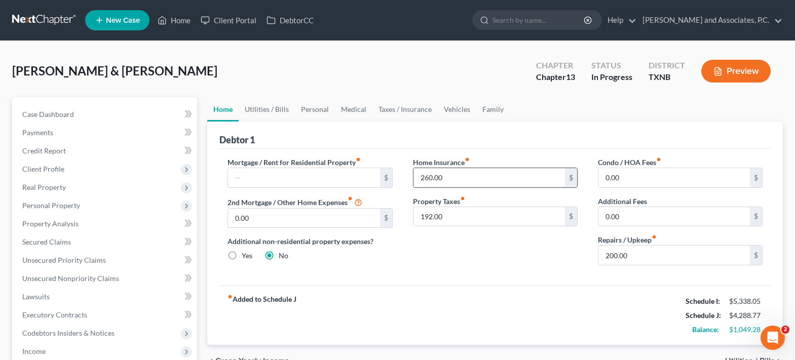
click at [450, 176] on input "260.00" at bounding box center [490, 177] width 152 height 19
click at [459, 216] on input "192.00" at bounding box center [490, 216] width 152 height 19
click at [462, 177] on input "260.00" at bounding box center [490, 177] width 152 height 19
click at [320, 109] on link "Personal" at bounding box center [315, 109] width 40 height 24
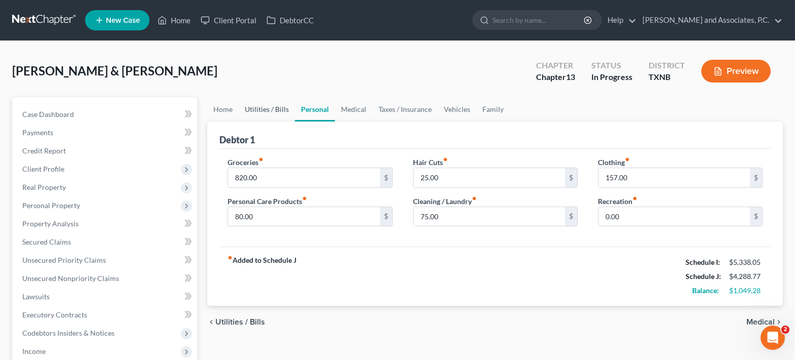
click at [257, 107] on link "Utilities / Bills" at bounding box center [267, 109] width 56 height 24
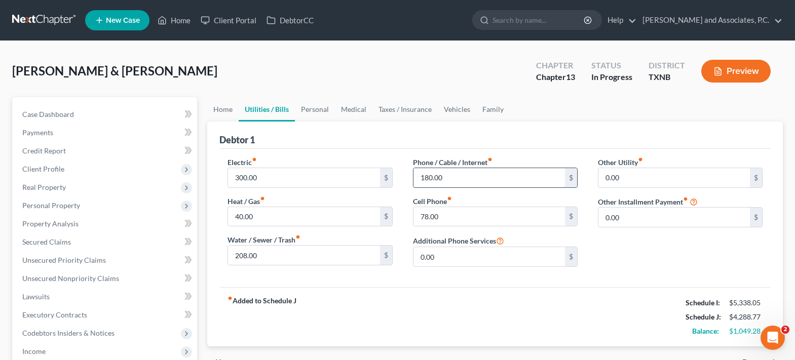
click at [466, 183] on input "180.00" at bounding box center [490, 177] width 152 height 19
type input "205.00"
click at [363, 112] on link "Medical" at bounding box center [354, 109] width 38 height 24
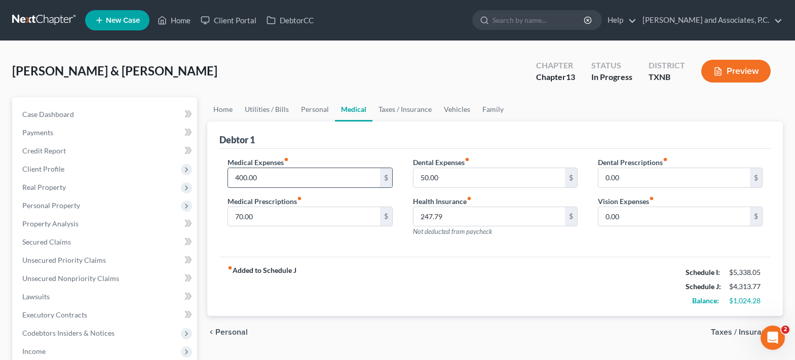
click at [292, 181] on input "400.00" at bounding box center [304, 177] width 152 height 19
click at [227, 113] on link "Home" at bounding box center [222, 109] width 31 height 24
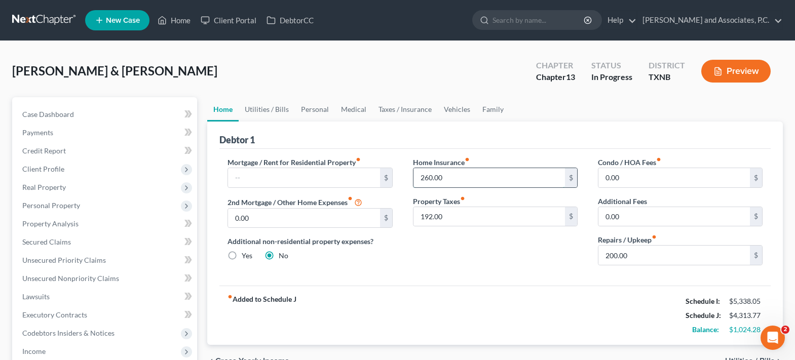
click at [466, 172] on input "260.00" at bounding box center [490, 177] width 152 height 19
type input "267.00"
click at [487, 106] on link "Family" at bounding box center [492, 109] width 33 height 24
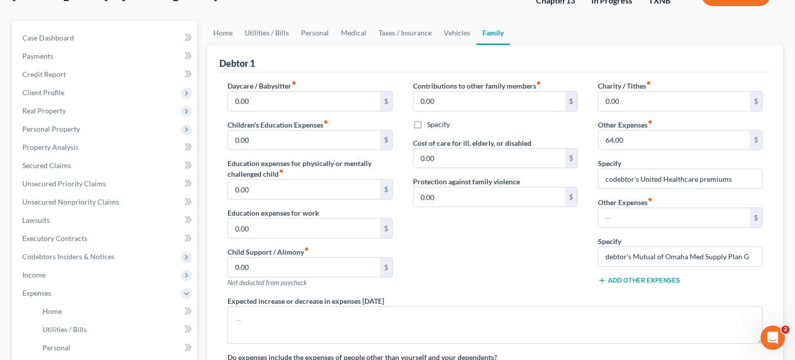
scroll to position [101, 0]
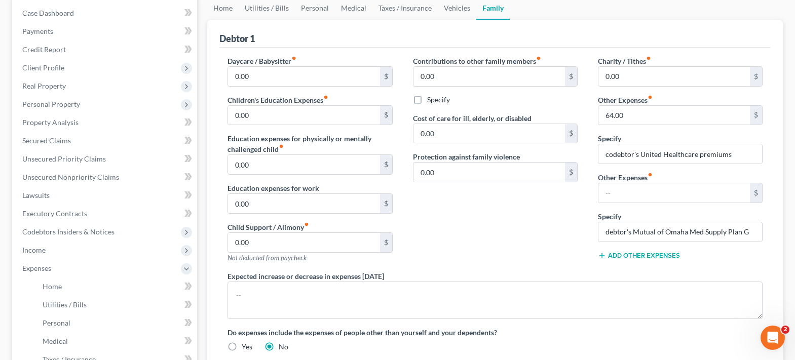
click at [768, 230] on div "Charity / Tithes fiber_manual_record 0.00 $ Other Expenses fiber_manual_record …" at bounding box center [680, 163] width 185 height 215
click at [751, 231] on input "debtor's Mutual of Omaha Med Supply Plan G" at bounding box center [681, 231] width 164 height 19
type input "d"
click at [629, 189] on input "text" at bounding box center [675, 192] width 152 height 19
type input "150.00"
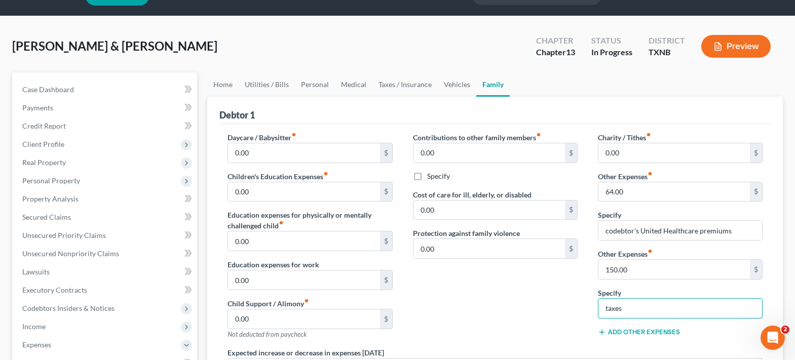
scroll to position [0, 0]
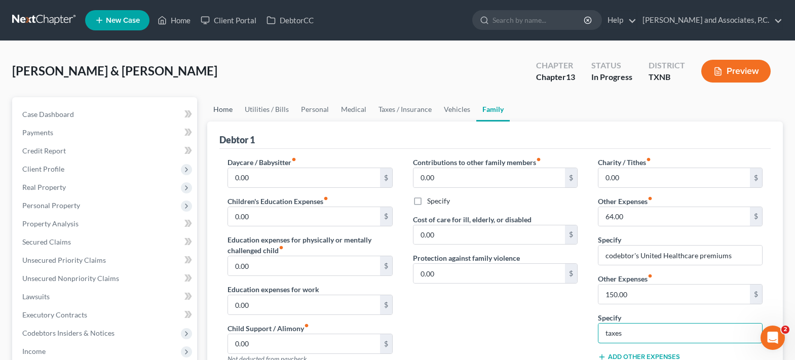
type input "taxes"
click at [220, 110] on link "Home" at bounding box center [222, 109] width 31 height 24
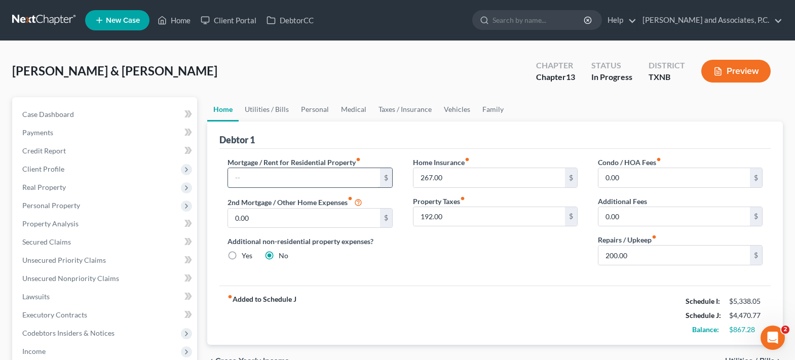
click at [254, 179] on input "text" at bounding box center [304, 177] width 152 height 19
type input "0.00"
click at [274, 108] on link "Utilities / Bills" at bounding box center [267, 109] width 56 height 24
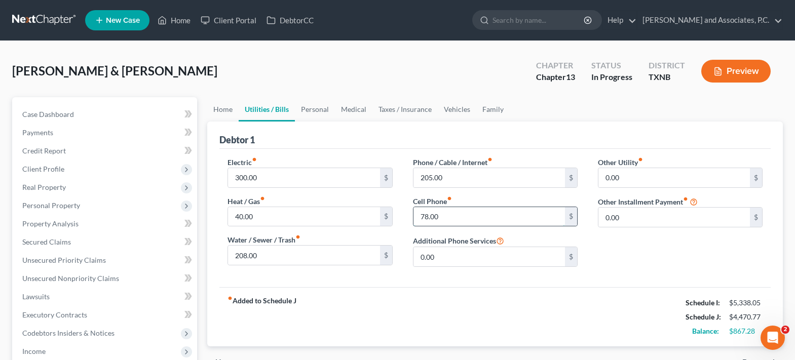
click at [460, 217] on input "78.00" at bounding box center [490, 216] width 152 height 19
type input "150.28"
click at [319, 108] on link "Personal" at bounding box center [315, 109] width 40 height 24
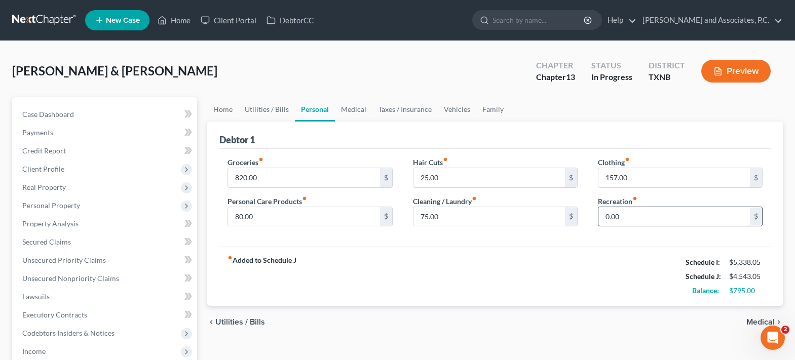
click at [622, 213] on input "0.00" at bounding box center [675, 216] width 152 height 19
type input "50.00"
click at [354, 110] on link "Medical" at bounding box center [354, 109] width 38 height 24
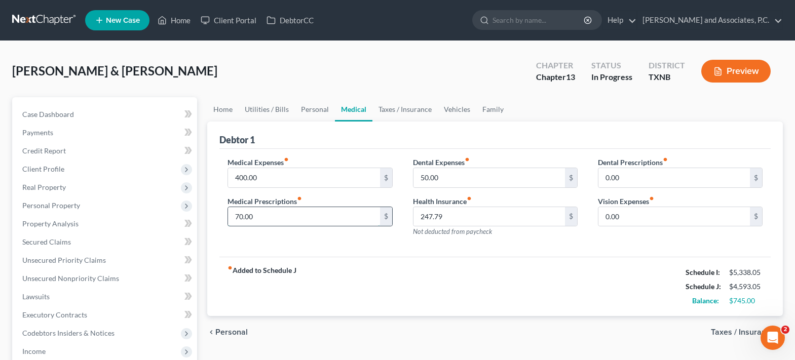
click at [278, 220] on input "70.00" at bounding box center [304, 216] width 152 height 19
type input "100.00"
click at [410, 113] on link "Taxes / Insurance" at bounding box center [405, 109] width 65 height 24
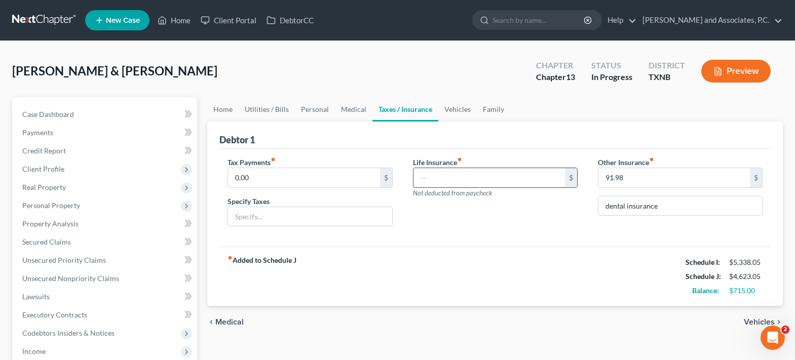
click at [434, 178] on input "text" at bounding box center [490, 177] width 152 height 19
click at [302, 177] on input "0.00" at bounding box center [304, 177] width 152 height 19
click at [490, 107] on link "Family" at bounding box center [493, 109] width 33 height 24
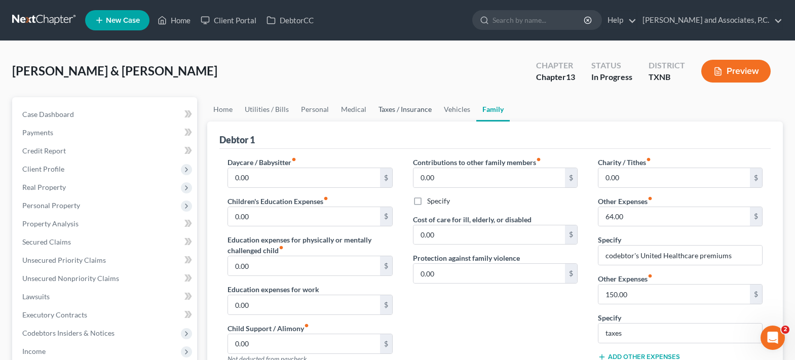
click at [402, 113] on link "Taxes / Insurance" at bounding box center [405, 109] width 65 height 24
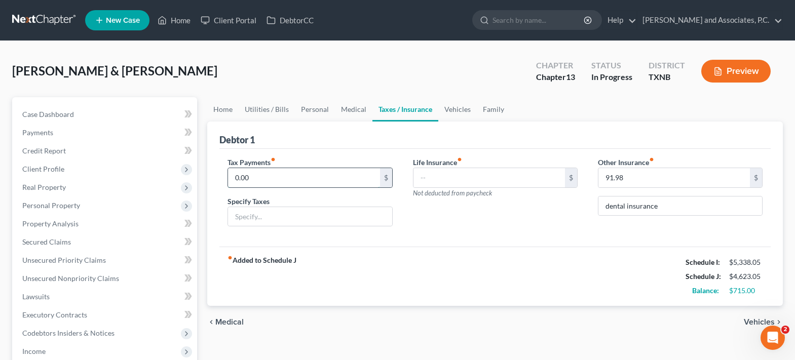
click at [319, 177] on input "0.00" at bounding box center [304, 177] width 152 height 19
type input "150.00"
click at [491, 180] on input "text" at bounding box center [490, 177] width 152 height 19
type input "0.00"
click at [460, 110] on link "Vehicles" at bounding box center [457, 109] width 39 height 24
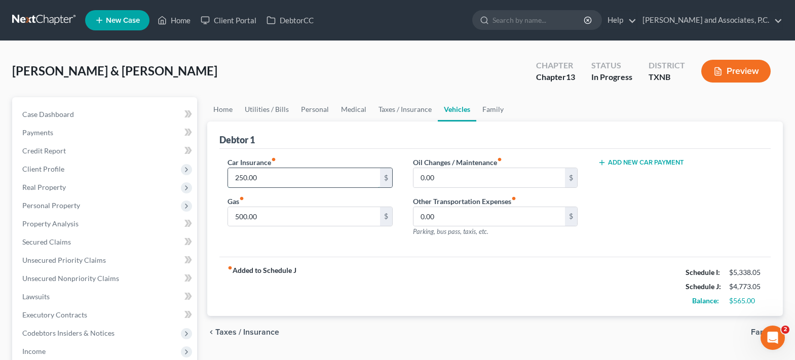
click at [302, 174] on input "250.00" at bounding box center [304, 177] width 152 height 19
click at [469, 182] on input "0.00" at bounding box center [490, 177] width 152 height 19
type input "25.00"
click at [489, 110] on link "Family" at bounding box center [492, 109] width 33 height 24
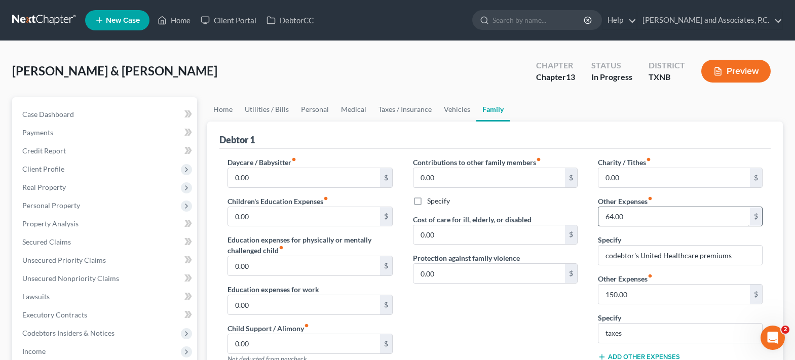
scroll to position [101, 0]
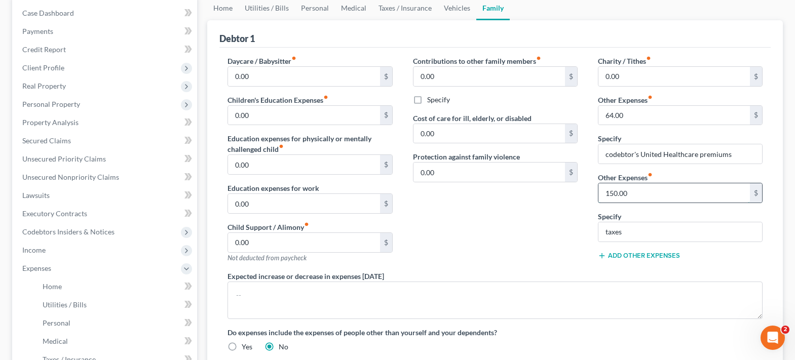
click at [632, 193] on input "150.00" at bounding box center [675, 192] width 152 height 19
click at [633, 228] on input "taxes" at bounding box center [681, 231] width 164 height 19
type input "t"
click at [634, 195] on input "150.00" at bounding box center [675, 192] width 152 height 19
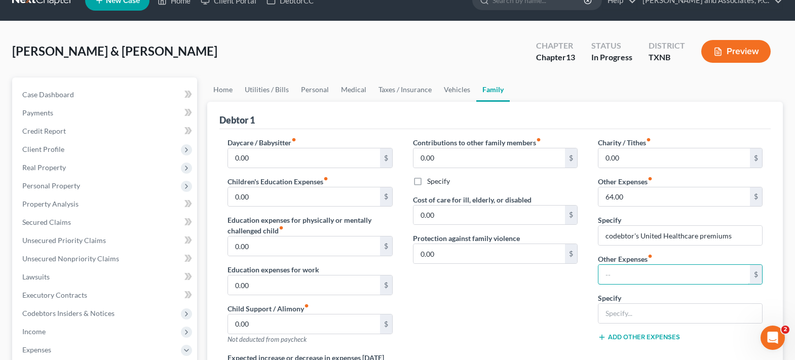
scroll to position [0, 0]
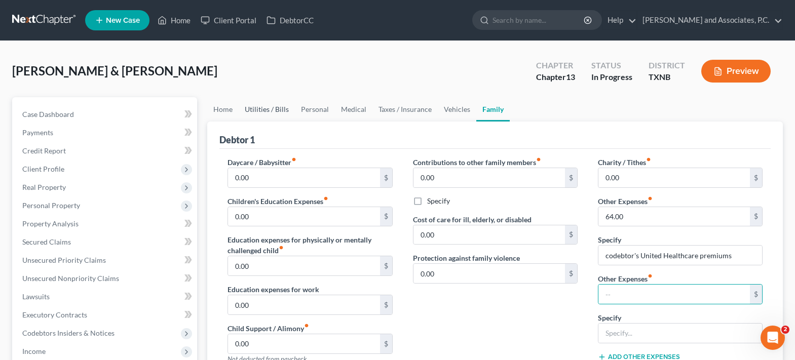
click at [254, 112] on link "Utilities / Bills" at bounding box center [267, 109] width 56 height 24
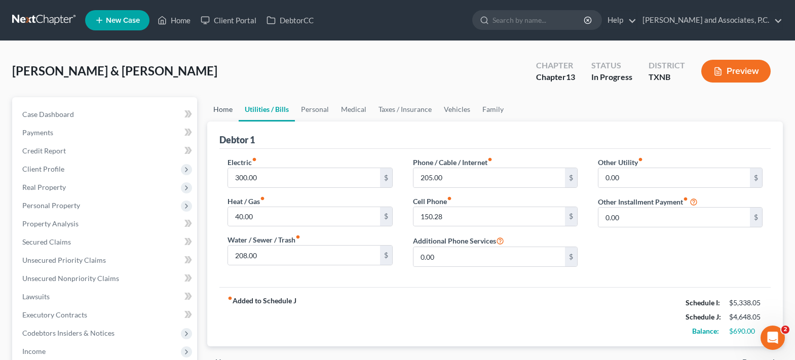
click at [225, 109] on link "Home" at bounding box center [222, 109] width 31 height 24
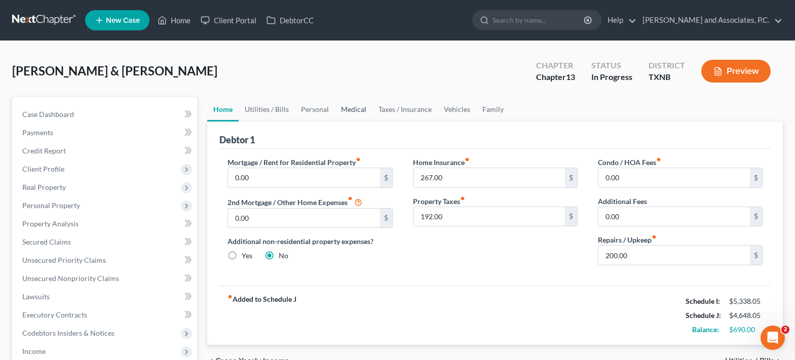
click at [356, 105] on link "Medical" at bounding box center [354, 109] width 38 height 24
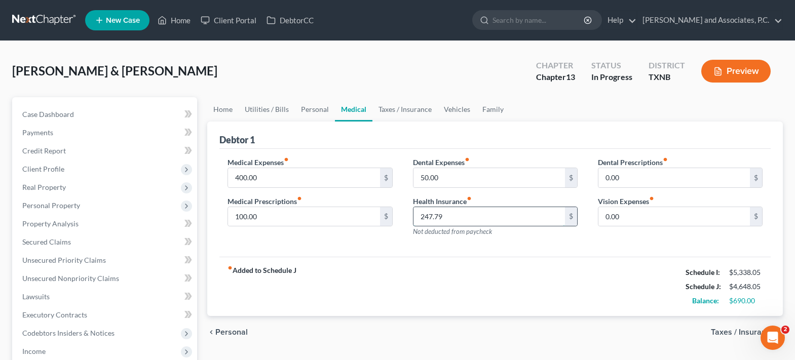
click at [450, 216] on input "247.79" at bounding box center [490, 216] width 152 height 19
click at [226, 107] on link "Home" at bounding box center [222, 109] width 31 height 24
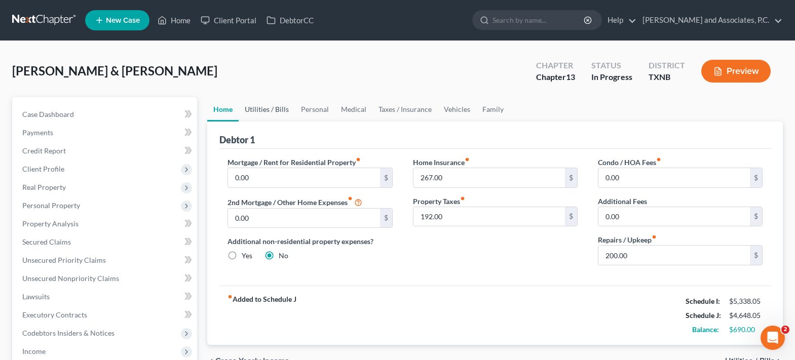
click at [273, 105] on link "Utilities / Bills" at bounding box center [267, 109] width 56 height 24
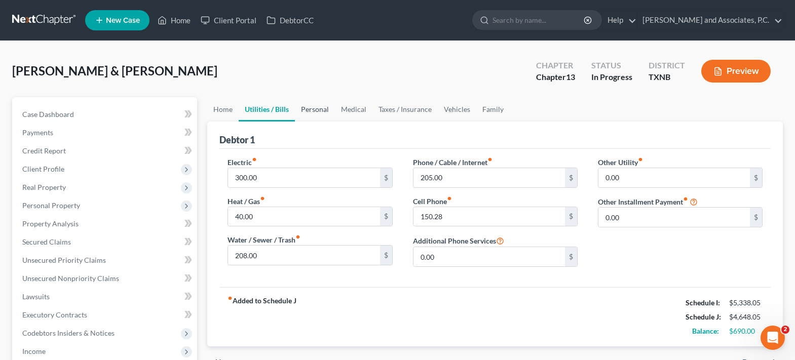
click at [313, 105] on link "Personal" at bounding box center [315, 109] width 40 height 24
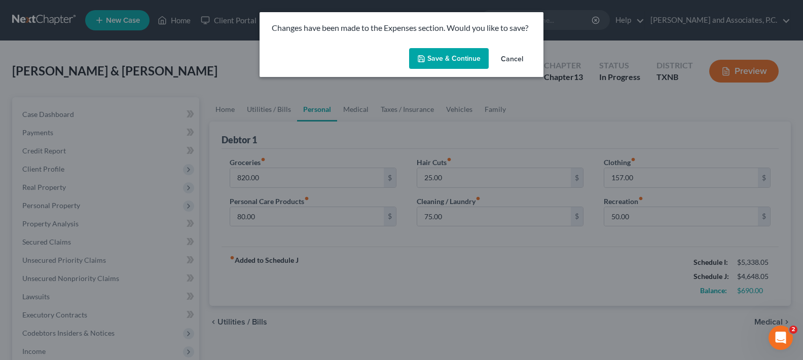
click at [438, 62] on button "Save & Continue" at bounding box center [449, 58] width 80 height 21
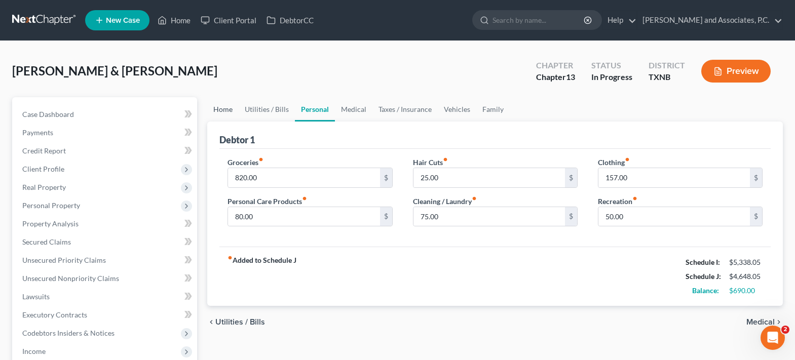
click at [222, 111] on link "Home" at bounding box center [222, 109] width 31 height 24
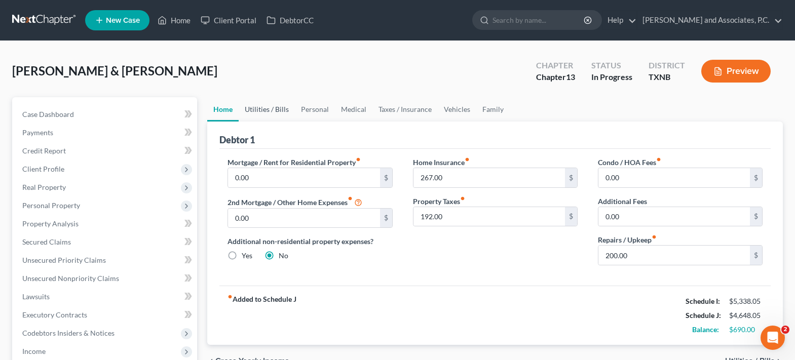
click at [254, 106] on link "Utilities / Bills" at bounding box center [267, 109] width 56 height 24
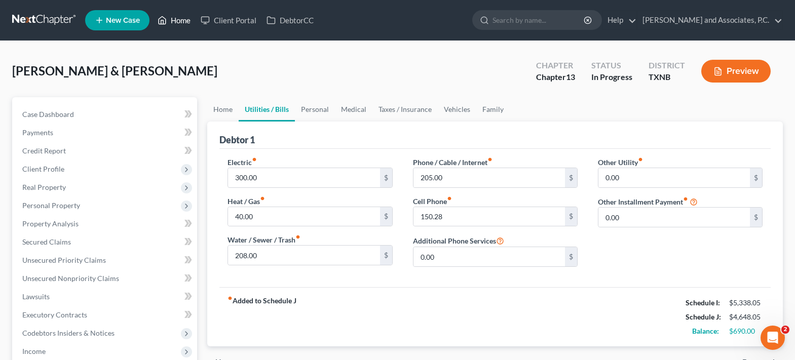
click at [181, 19] on link "Home" at bounding box center [174, 20] width 43 height 18
